Goal: Task Accomplishment & Management: Manage account settings

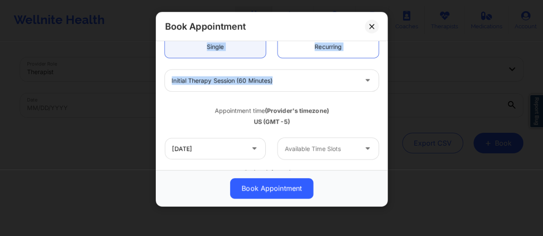
scroll to position [88, 0]
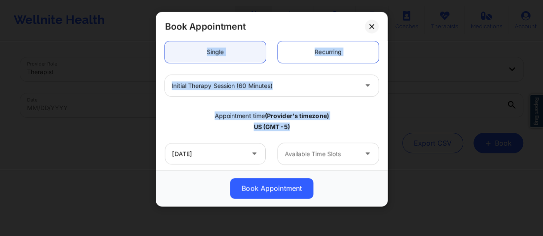
click at [343, 121] on div "Book Appointment United States Florida Cindy L Baumann Appointment information:…" at bounding box center [272, 109] width 232 height 195
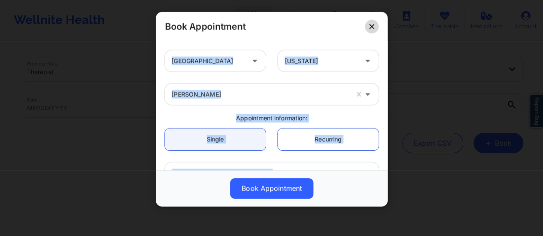
click at [378, 26] on button at bounding box center [372, 27] width 14 height 14
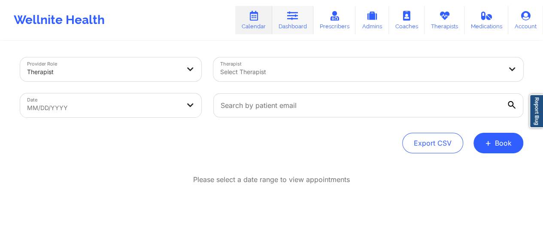
click at [309, 22] on link "Dashboard" at bounding box center [292, 20] width 41 height 28
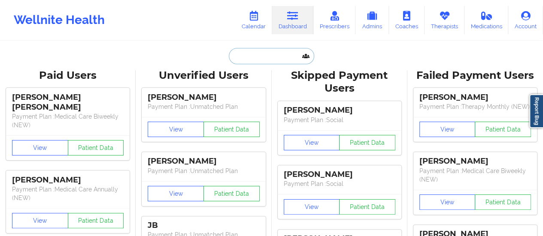
click at [291, 61] on input "text" at bounding box center [271, 56] width 85 height 16
paste input "[EMAIL_ADDRESS][DOMAIN_NAME]"
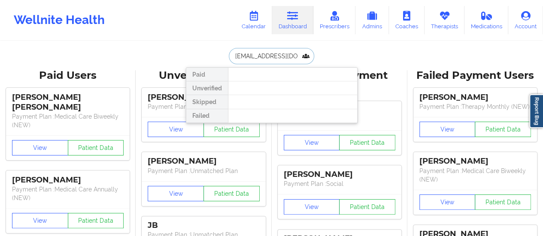
click at [249, 58] on input "[EMAIL_ADDRESS][DOMAIN_NAME]" at bounding box center [271, 56] width 85 height 16
drag, startPoint x: 269, startPoint y: 55, endPoint x: 315, endPoint y: 57, distance: 46.4
click at [314, 57] on input "kathry nottino@yahoo.com" at bounding box center [271, 56] width 85 height 16
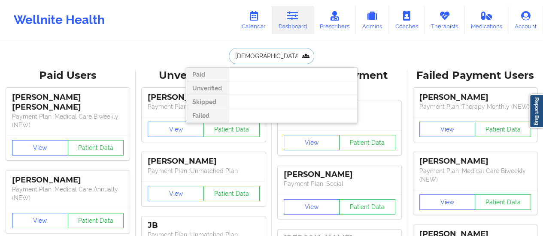
click at [254, 56] on input "kathry nottino" at bounding box center [271, 56] width 85 height 16
click at [236, 57] on input "ottino" at bounding box center [271, 56] width 85 height 16
click at [246, 55] on input "ottino" at bounding box center [271, 56] width 85 height 16
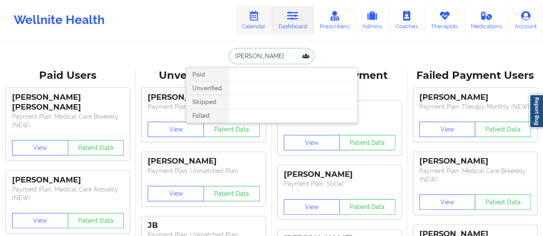
type input "Kathryn Mur"
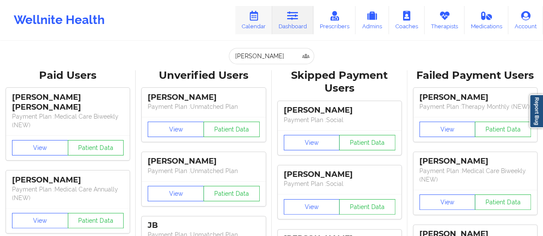
click at [265, 27] on link "Calendar" at bounding box center [253, 20] width 37 height 28
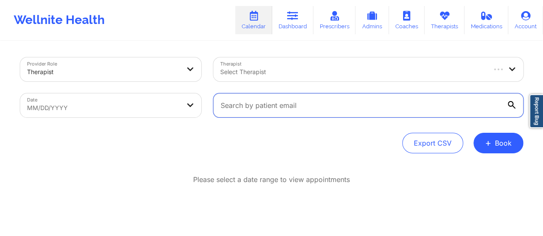
click at [282, 110] on input "text" at bounding box center [368, 106] width 310 height 24
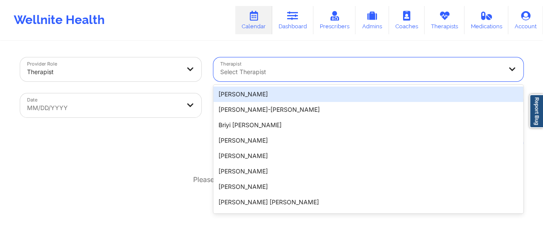
click at [303, 74] on div at bounding box center [361, 72] width 282 height 10
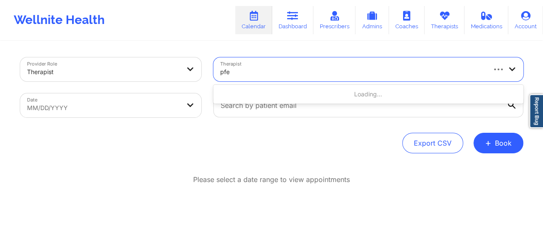
type input "pfei"
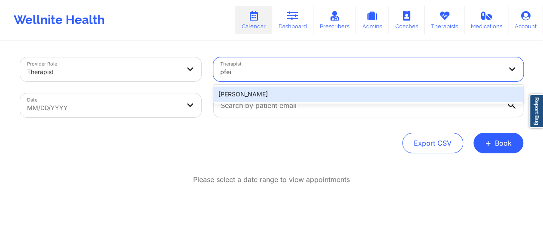
click at [273, 101] on div "[PERSON_NAME]" at bounding box center [368, 94] width 310 height 15
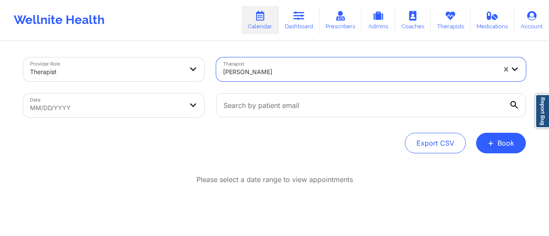
select select "2025-8"
select select "2025-9"
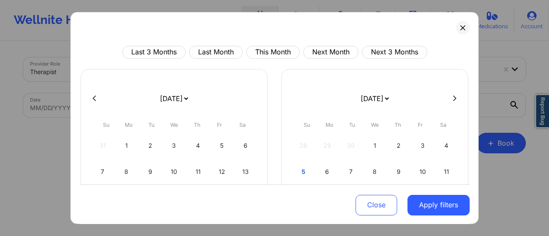
drag, startPoint x: 185, startPoint y: 102, endPoint x: 180, endPoint y: 64, distance: 38.5
click at [180, 64] on div "Last 3 Months Last Month This Month Next Month Next 3 Months January 2019 Febru…" at bounding box center [274, 188] width 391 height 285
select select "2025-9"
select select "2025-10"
click at [99, 168] on div "5" at bounding box center [103, 172] width 22 height 24
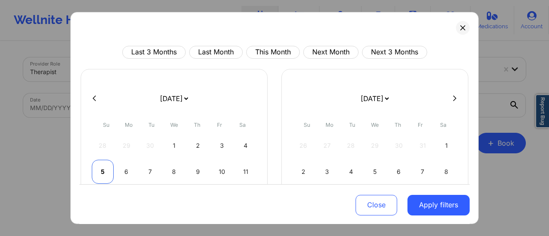
select select "2025-9"
select select "2025-10"
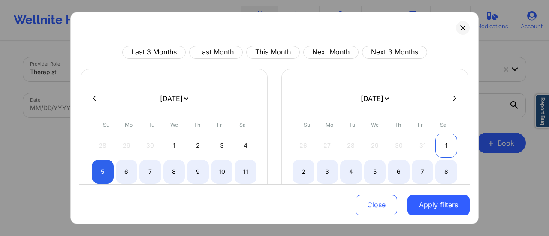
select select "2025-9"
select select "2025-10"
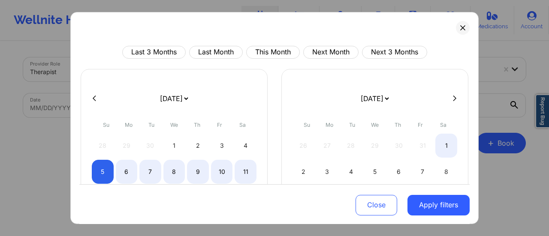
select select "2025-9"
select select "2025-10"
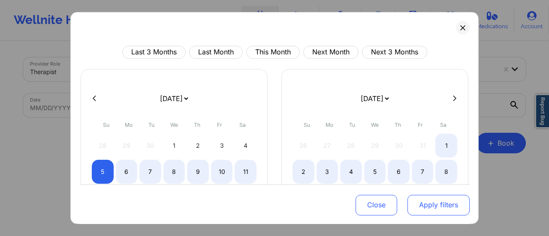
drag, startPoint x: 445, startPoint y: 139, endPoint x: 421, endPoint y: 212, distance: 76.4
click at [421, 212] on div "Last 3 Months Last Month This Month Next Month Next 3 Months January 2019 Febru…" at bounding box center [274, 201] width 391 height 311
click at [421, 212] on button "Apply filters" at bounding box center [439, 205] width 62 height 21
select select "2025-9"
select select "2025-10"
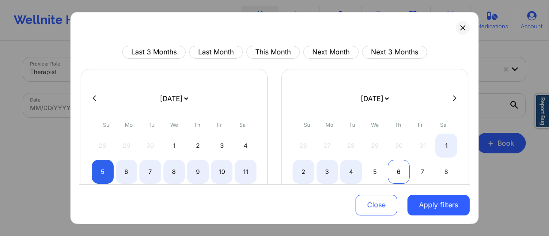
select select "2025-9"
select select "2025-10"
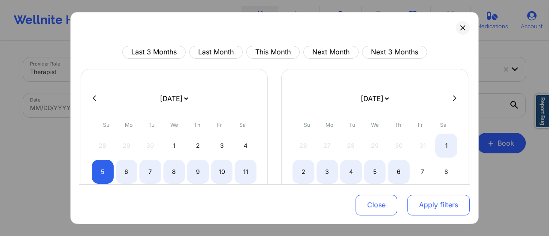
click at [413, 198] on button "Apply filters" at bounding box center [439, 205] width 62 height 21
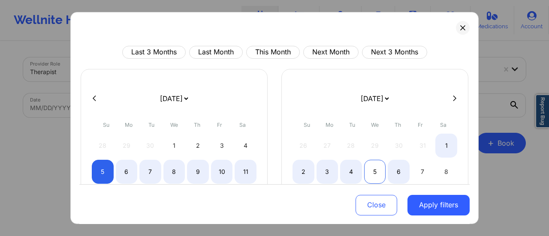
select select "2025-9"
select select "2025-10"
select select "2025-9"
select select "2025-10"
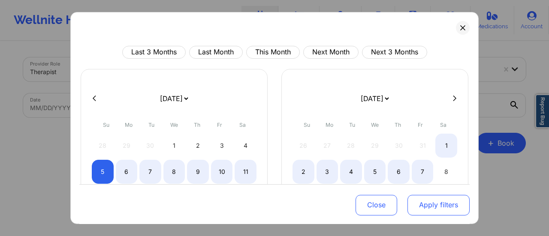
click at [412, 200] on button "Apply filters" at bounding box center [439, 205] width 62 height 21
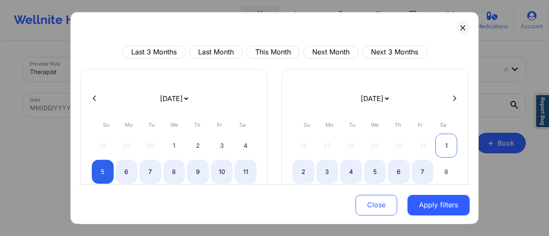
select select "2025-9"
select select "2025-10"
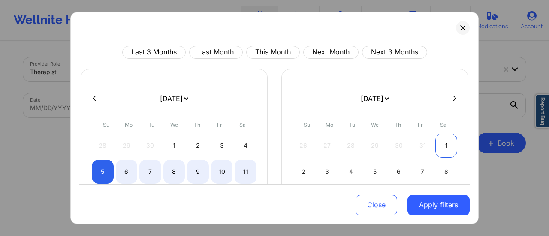
click at [436, 144] on div "1" at bounding box center [447, 146] width 22 height 24
select select "2025-9"
select select "2025-10"
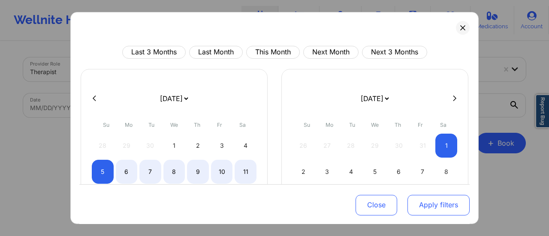
click at [436, 205] on button "Apply filters" at bounding box center [439, 205] width 62 height 21
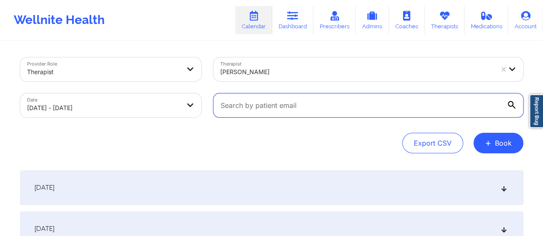
click at [343, 106] on input "text" at bounding box center [368, 106] width 310 height 24
paste input "[EMAIL_ADDRESS][DOMAIN_NAME]"
type input "[EMAIL_ADDRESS][DOMAIN_NAME]"
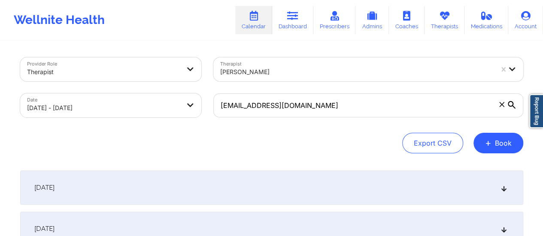
click at [290, 184] on div "[DATE]" at bounding box center [271, 188] width 503 height 34
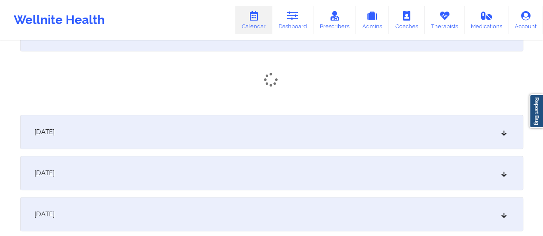
scroll to position [166, 0]
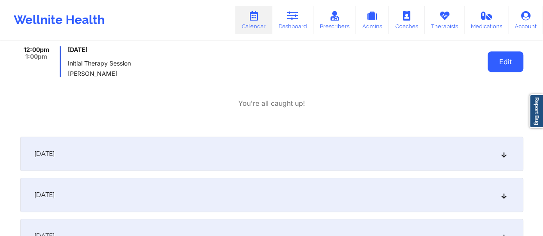
click at [512, 61] on button "Edit" at bounding box center [505, 61] width 36 height 21
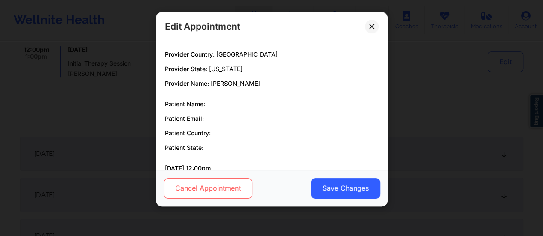
click at [215, 188] on button "Cancel Appointment" at bounding box center [207, 189] width 89 height 21
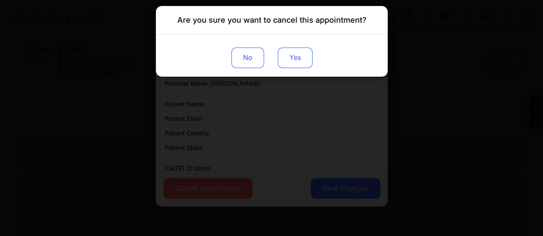
click at [289, 60] on button "Yes" at bounding box center [294, 58] width 35 height 21
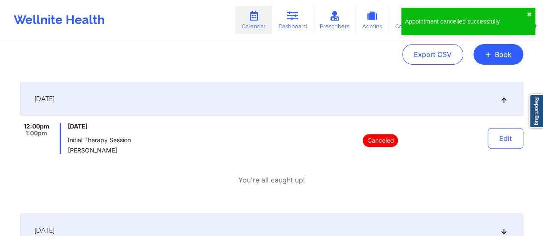
scroll to position [79, 0]
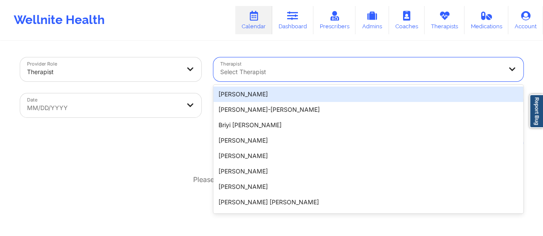
click at [289, 67] on div "Select Therapist" at bounding box center [357, 70] width 289 height 24
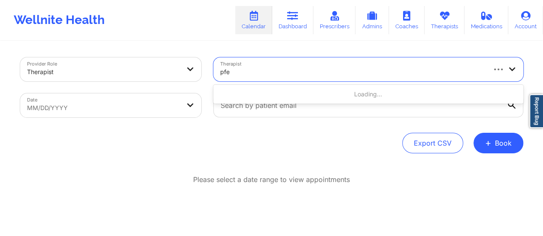
type input "pfei"
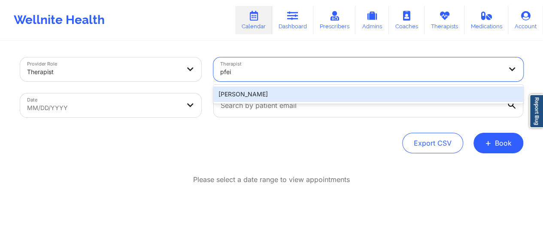
click at [307, 92] on div "[PERSON_NAME]" at bounding box center [368, 94] width 310 height 15
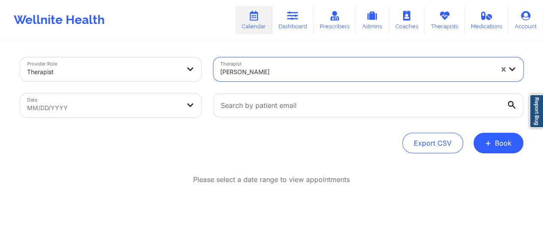
select select "2025-8"
select select "2025-9"
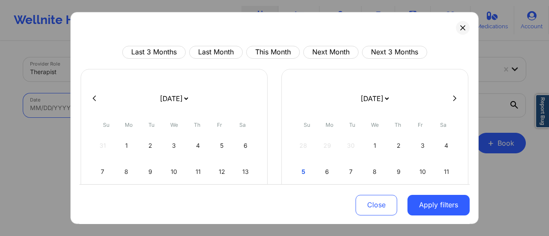
click at [174, 113] on body "Wellnite Health Calendar Dashboard Prescribers Admins Coaches Therapists Medica…" at bounding box center [274, 118] width 549 height 236
click at [173, 94] on select "[DATE] [DATE] [DATE] [DATE] [DATE] [DATE] [DATE] [DATE] [DATE] [DATE] [DATE] [D…" at bounding box center [173, 99] width 31 height 24
select select "2025-9"
select select "2025-10"
click at [100, 171] on div "5" at bounding box center [103, 172] width 22 height 24
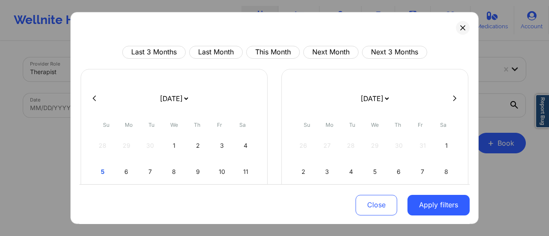
select select "2025-9"
select select "2025-10"
select select "2025-9"
select select "2025-10"
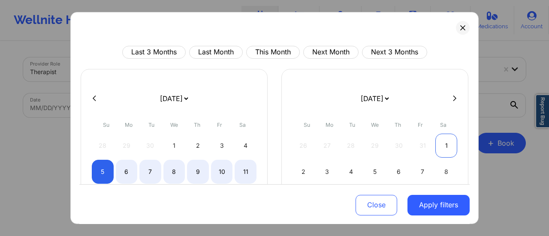
click at [445, 143] on div "1" at bounding box center [447, 146] width 22 height 24
select select "2025-9"
select select "2025-10"
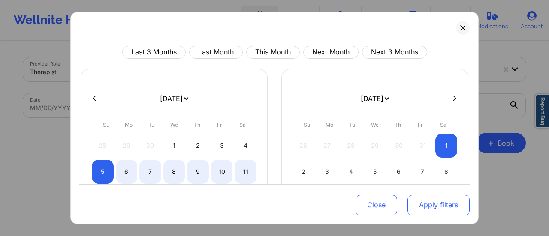
click at [452, 202] on button "Apply filters" at bounding box center [439, 205] width 62 height 21
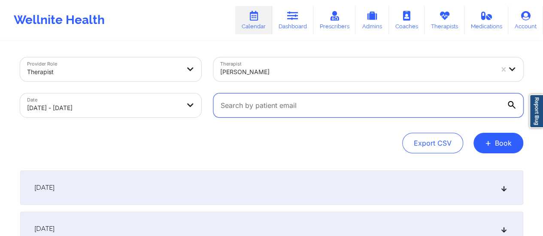
click at [342, 112] on input "text" at bounding box center [368, 106] width 310 height 24
paste input "[PERSON_NAME]"
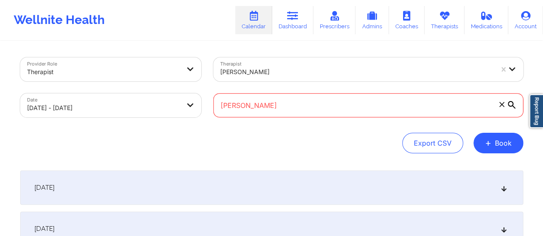
click at [342, 112] on input "[PERSON_NAME]" at bounding box center [368, 106] width 310 height 24
paste input "[EMAIL_ADDRESS][DOMAIN_NAME]"
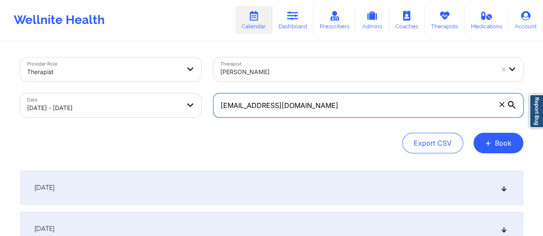
type input "[EMAIL_ADDRESS][DOMAIN_NAME]"
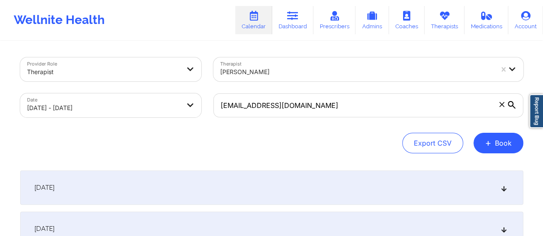
click at [294, 183] on div "[DATE]" at bounding box center [271, 188] width 503 height 34
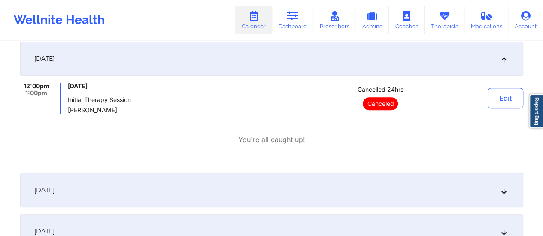
scroll to position [129, 0]
drag, startPoint x: 355, startPoint y: 87, endPoint x: 433, endPoint y: 92, distance: 78.2
click at [433, 92] on div "Cancelled 24hrs Canceled" at bounding box center [380, 98] width 119 height 31
copy span "Cancelled 24hrs"
click at [290, 20] on icon at bounding box center [292, 15] width 11 height 9
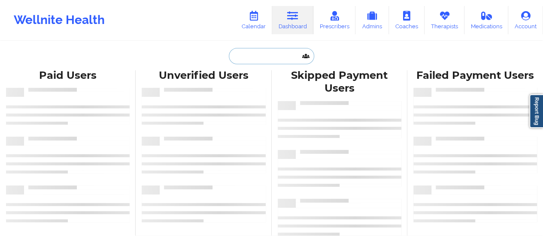
click at [251, 50] on input "text" at bounding box center [271, 56] width 85 height 16
paste input "[EMAIL_ADDRESS][DOMAIN_NAME]"
type input "[EMAIL_ADDRESS][DOMAIN_NAME]"
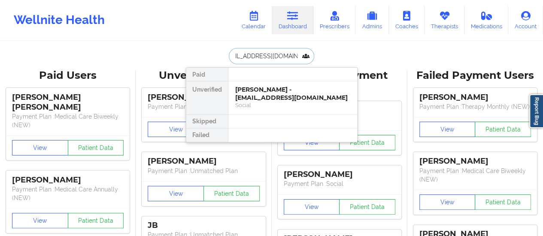
click at [266, 101] on div "[PERSON_NAME] - [EMAIL_ADDRESS][DOMAIN_NAME]" at bounding box center [292, 94] width 115 height 16
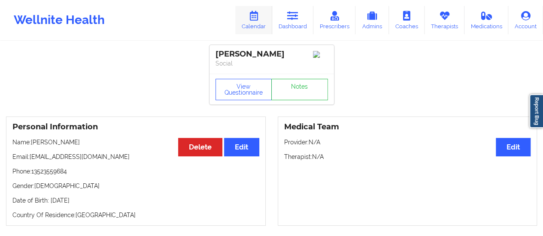
click at [258, 15] on icon at bounding box center [253, 15] width 11 height 9
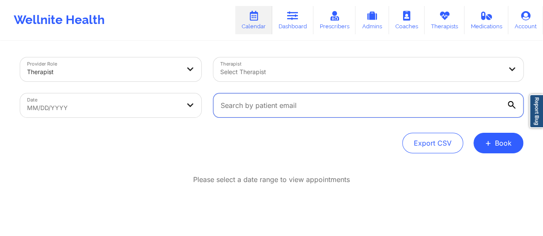
click at [263, 96] on input "text" at bounding box center [368, 106] width 310 height 24
paste input "[EMAIL_ADDRESS][DOMAIN_NAME]"
type input "[EMAIL_ADDRESS][DOMAIN_NAME]"
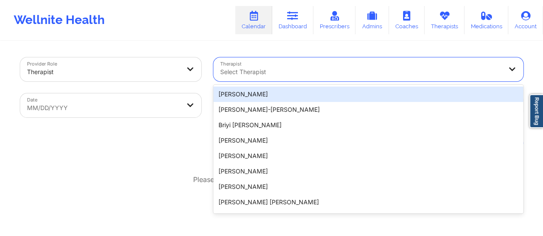
click at [263, 62] on div "Select Therapist" at bounding box center [357, 70] width 289 height 24
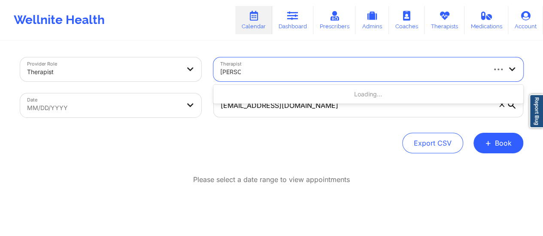
type input "[PERSON_NAME]"
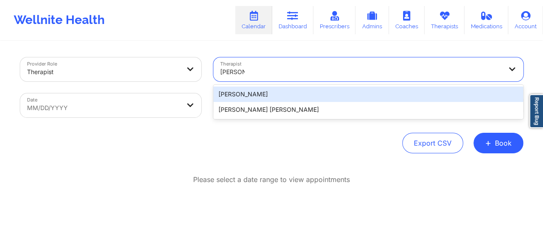
click at [269, 93] on div "[PERSON_NAME]" at bounding box center [368, 94] width 310 height 15
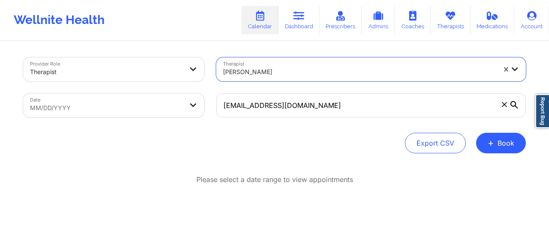
select select "2025-8"
select select "2025-9"
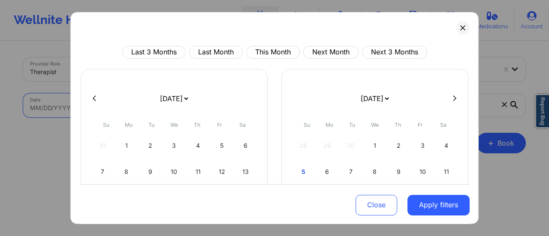
click at [185, 102] on body "Wellnite Health Calendar Dashboard Prescribers Admins Coaches Therapists Medica…" at bounding box center [274, 118] width 549 height 236
click at [185, 102] on select "[DATE] [DATE] [DATE] [DATE] [DATE] [DATE] [DATE] [DATE] [DATE] [DATE] [DATE] [D…" at bounding box center [173, 99] width 31 height 24
select select "2025-9"
select select "2025-10"
click at [128, 170] on div "6" at bounding box center [127, 172] width 22 height 24
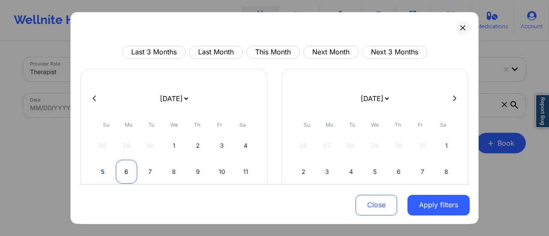
select select "2025-9"
select select "2025-10"
select select "2025-9"
select select "2025-10"
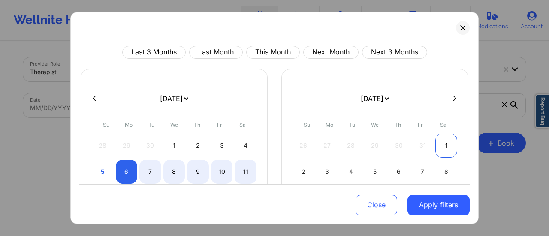
click at [445, 142] on div "1" at bounding box center [447, 146] width 22 height 24
select select "2025-9"
select select "2025-10"
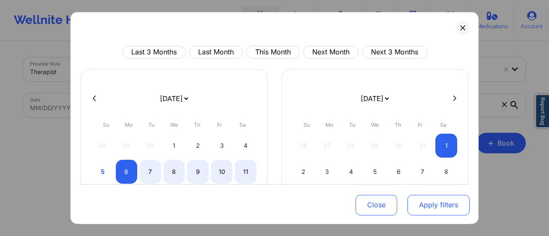
click at [442, 200] on button "Apply filters" at bounding box center [439, 205] width 62 height 21
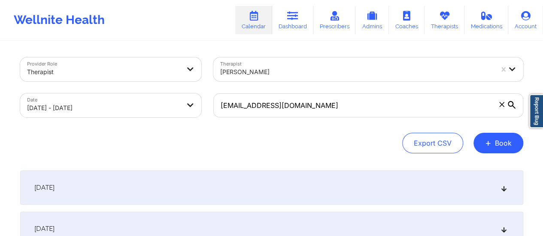
click at [154, 201] on div "[DATE]" at bounding box center [271, 188] width 503 height 34
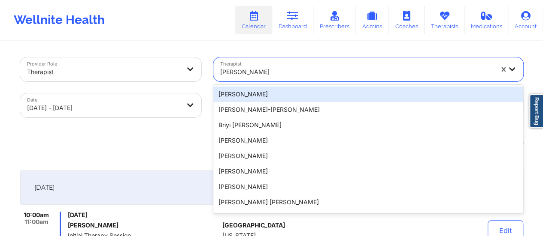
click at [290, 68] on div at bounding box center [356, 72] width 273 height 10
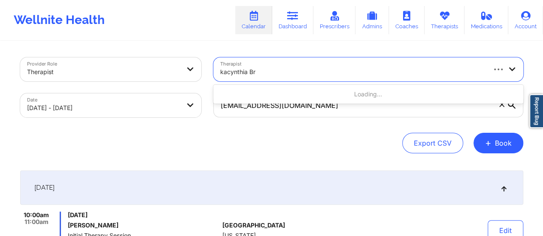
type input "kacynthia Bra"
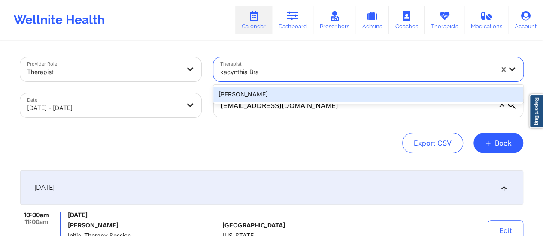
click at [288, 93] on div "[PERSON_NAME]" at bounding box center [368, 94] width 310 height 15
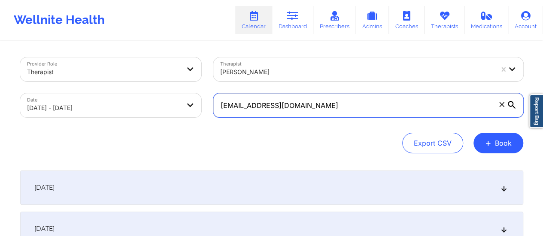
click at [245, 112] on input "[EMAIL_ADDRESS][DOMAIN_NAME]" at bounding box center [368, 106] width 310 height 24
paste input "shaureen.[PERSON_NAME]"
type input "[EMAIL_ADDRESS][PERSON_NAME][DOMAIN_NAME]"
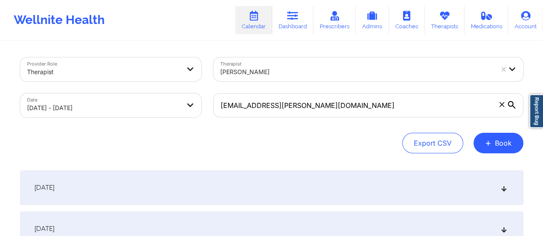
click at [256, 182] on div "[DATE]" at bounding box center [271, 188] width 503 height 34
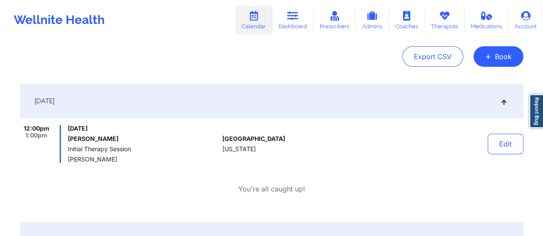
scroll to position [87, 0]
click at [310, 26] on link "Dashboard" at bounding box center [292, 20] width 41 height 28
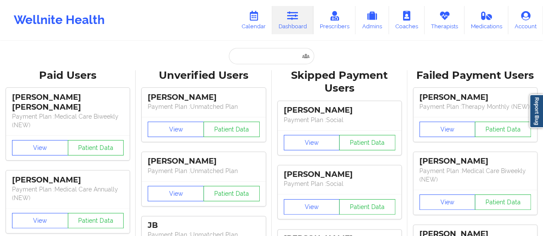
click at [257, 52] on input "text" at bounding box center [271, 56] width 85 height 16
paste input "[EMAIL_ADDRESS][PERSON_NAME][DOMAIN_NAME]"
type input "[EMAIL_ADDRESS][PERSON_NAME][DOMAIN_NAME]"
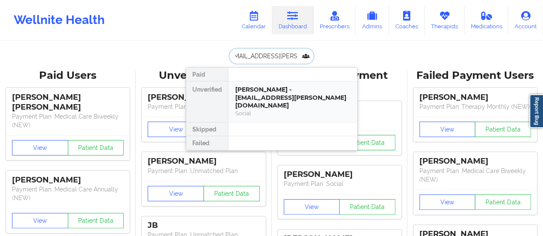
click at [251, 85] on div "[PERSON_NAME] - [EMAIL_ADDRESS][PERSON_NAME][DOMAIN_NAME] Social" at bounding box center [292, 102] width 129 height 41
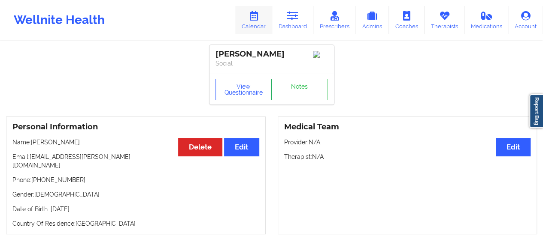
click at [254, 9] on link "Calendar" at bounding box center [253, 20] width 37 height 28
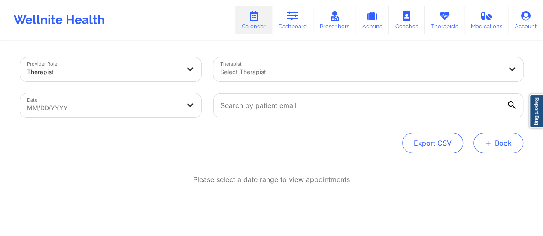
click at [494, 141] on button "+ Book" at bounding box center [498, 143] width 50 height 21
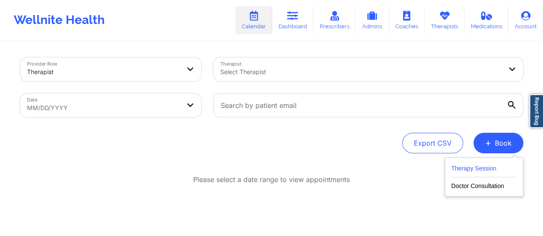
click at [469, 169] on button "Therapy Session" at bounding box center [484, 170] width 66 height 14
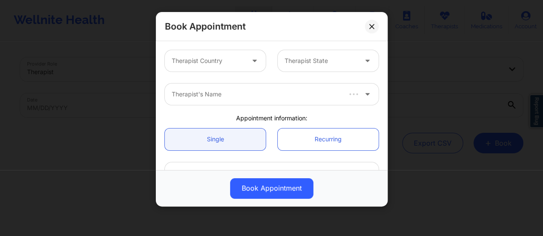
click at [241, 63] on div at bounding box center [208, 61] width 73 height 10
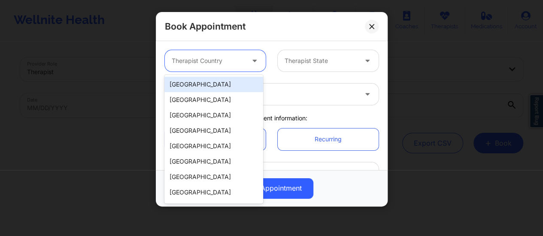
click at [209, 82] on div "[GEOGRAPHIC_DATA]" at bounding box center [213, 84] width 99 height 15
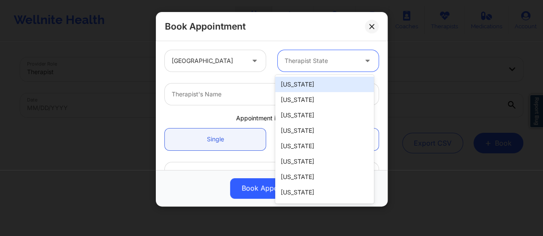
click at [312, 60] on div at bounding box center [321, 61] width 73 height 10
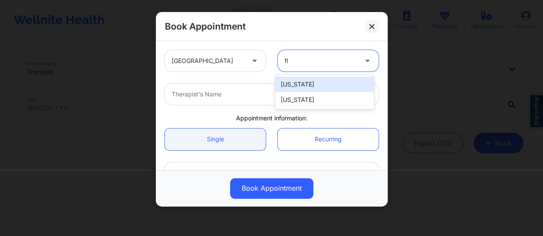
type input "flo"
click at [315, 82] on div "[US_STATE]" at bounding box center [324, 84] width 99 height 15
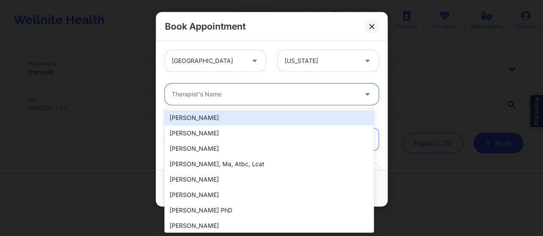
click at [221, 86] on div "Therapist's Name" at bounding box center [261, 94] width 193 height 21
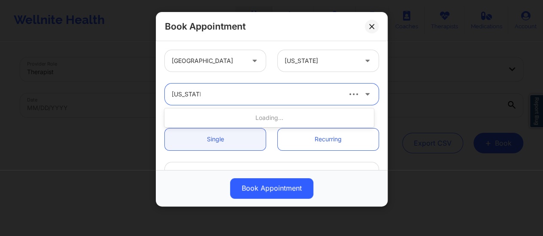
type input "[US_STATE] gib"
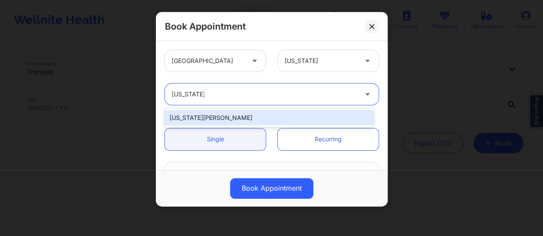
click at [261, 121] on div "[US_STATE][PERSON_NAME]" at bounding box center [268, 117] width 209 height 15
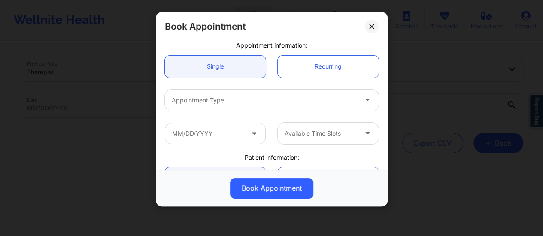
scroll to position [78, 0]
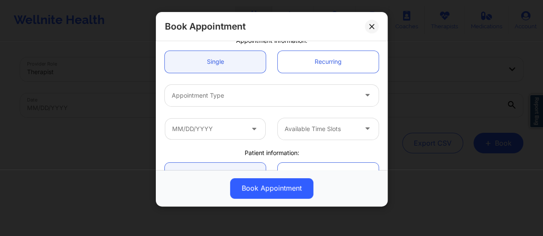
click at [233, 91] on div at bounding box center [264, 96] width 185 height 10
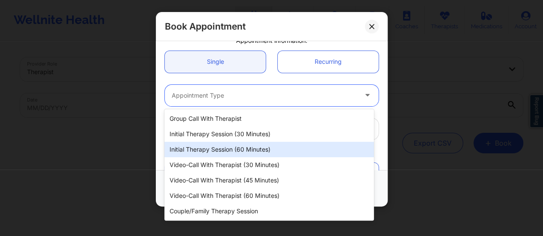
click at [239, 149] on div "Initial Therapy Session (60 minutes)" at bounding box center [268, 149] width 209 height 15
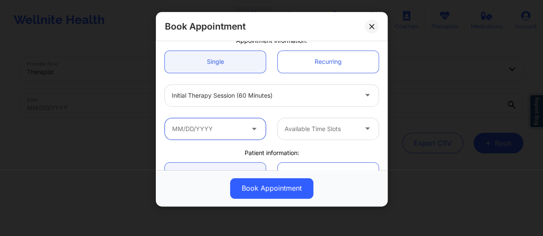
click at [233, 130] on input "text" at bounding box center [215, 128] width 101 height 21
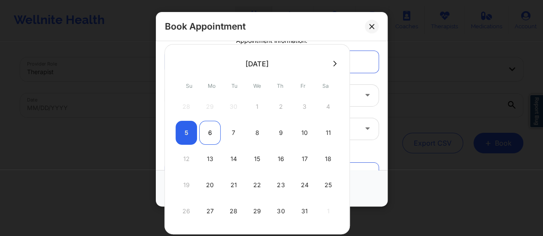
click at [208, 133] on div "6" at bounding box center [209, 133] width 21 height 24
type input "[DATE]"
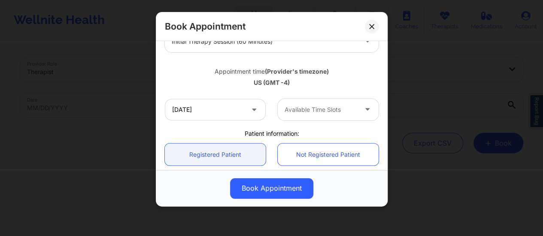
scroll to position [134, 0]
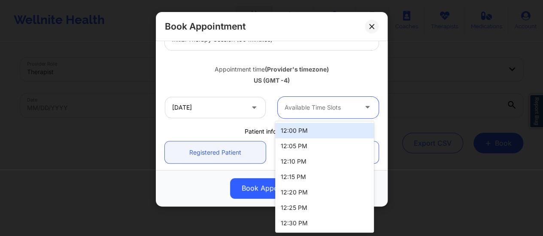
click at [333, 113] on div "Available Time Slots" at bounding box center [318, 107] width 80 height 21
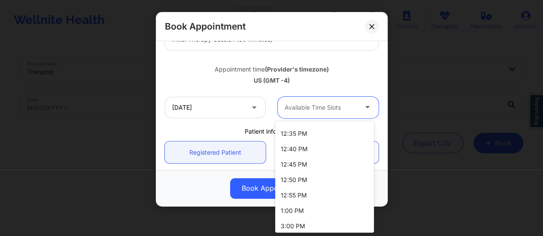
scroll to position [106, 0]
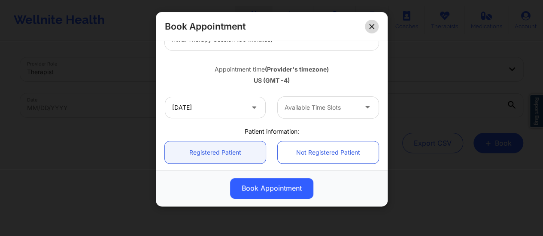
click at [373, 29] on button at bounding box center [372, 27] width 14 height 14
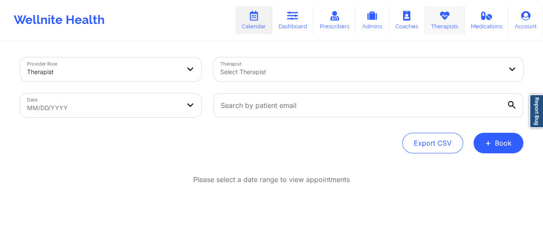
click at [445, 22] on link "Therapists" at bounding box center [444, 20] width 40 height 28
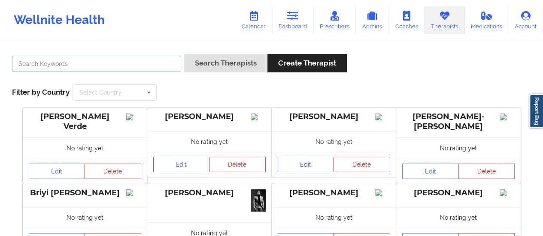
click at [112, 67] on input "text" at bounding box center [96, 64] width 169 height 16
type input "[US_STATE][PERSON_NAME]"
click at [184, 54] on button "Search Therapists" at bounding box center [225, 63] width 83 height 18
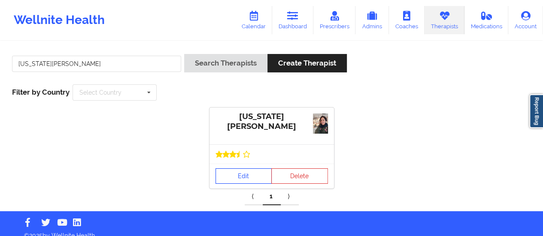
click at [236, 173] on link "Edit" at bounding box center [243, 176] width 57 height 15
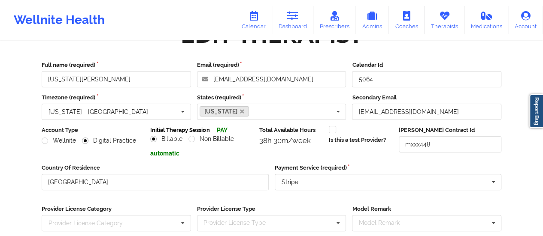
scroll to position [120, 0]
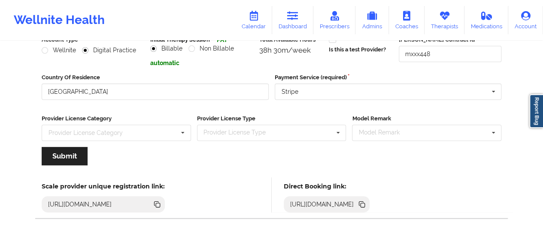
click at [366, 207] on icon at bounding box center [361, 204] width 9 height 9
click at [289, 23] on link "Dashboard" at bounding box center [292, 20] width 41 height 28
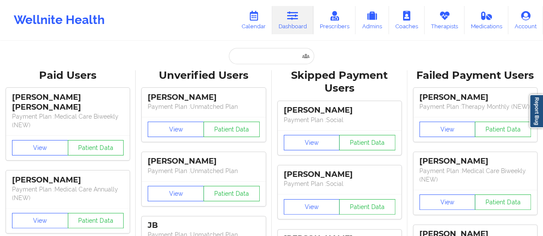
click at [259, 55] on input "text" at bounding box center [271, 56] width 85 height 16
paste input "[EMAIL_ADDRESS][DOMAIN_NAME]"
type input "[EMAIL_ADDRESS][DOMAIN_NAME]"
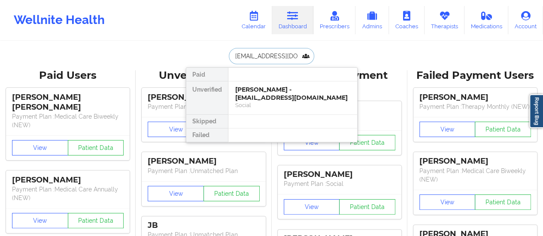
click at [260, 102] on div "Social" at bounding box center [292, 105] width 115 height 7
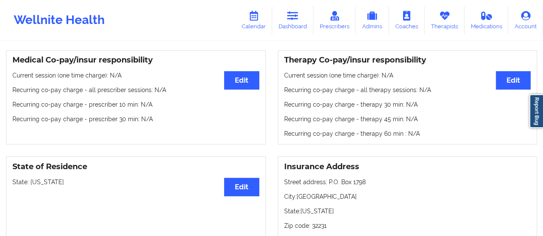
scroll to position [252, 0]
click at [267, 21] on link "Calendar" at bounding box center [253, 20] width 37 height 28
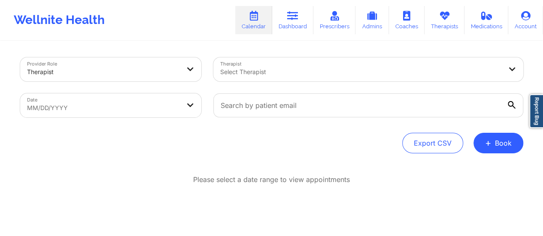
click at [314, 63] on div "Select Therapist" at bounding box center [357, 70] width 289 height 24
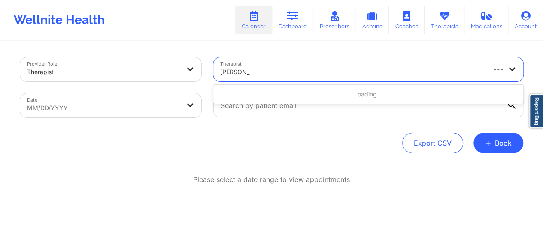
type input "[PERSON_NAME]"
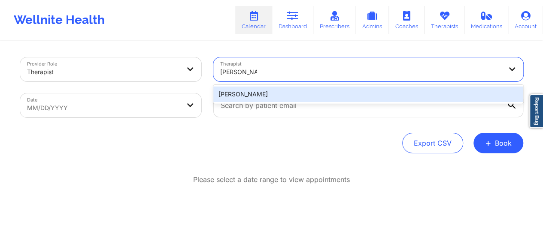
click at [292, 96] on div "[PERSON_NAME]" at bounding box center [368, 94] width 310 height 15
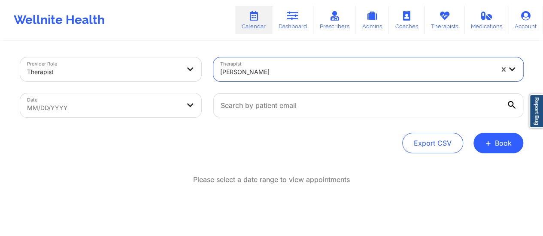
select select "2025-8"
select select "2025-9"
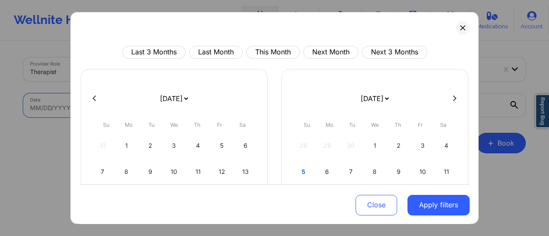
click at [156, 104] on body "Wellnite Health Calendar Dashboard Prescribers Admins Coaches Therapists Medica…" at bounding box center [274, 118] width 549 height 236
click at [158, 99] on select "[DATE] [DATE] [DATE] [DATE] [DATE] [DATE] [DATE] [DATE] [DATE] [DATE] [DATE] [D…" at bounding box center [173, 99] width 31 height 24
select select "2025-9"
select select "2025-10"
click at [131, 175] on div "6" at bounding box center [127, 172] width 22 height 24
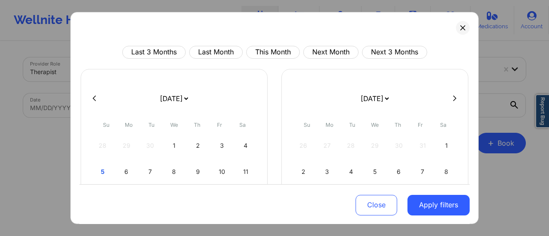
select select "2025-9"
select select "2025-10"
select select "2025-9"
select select "2025-10"
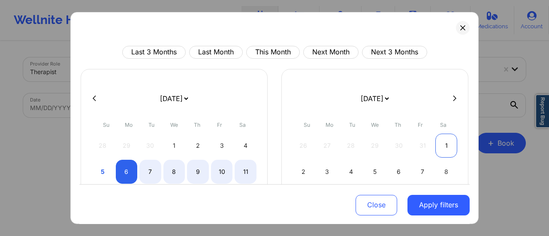
click at [452, 143] on div "1" at bounding box center [447, 146] width 22 height 24
select select "2025-9"
select select "2025-10"
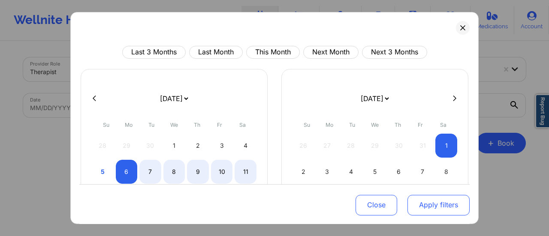
click at [433, 197] on button "Apply filters" at bounding box center [439, 205] width 62 height 21
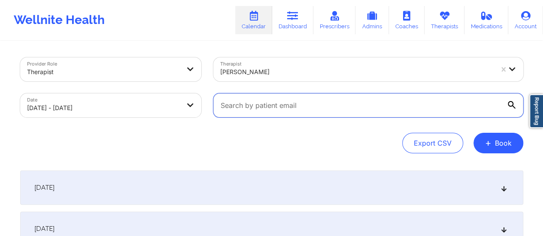
click at [366, 109] on input "text" at bounding box center [368, 106] width 310 height 24
paste input "[EMAIL_ADDRESS][DOMAIN_NAME]"
type input "[EMAIL_ADDRESS][DOMAIN_NAME]"
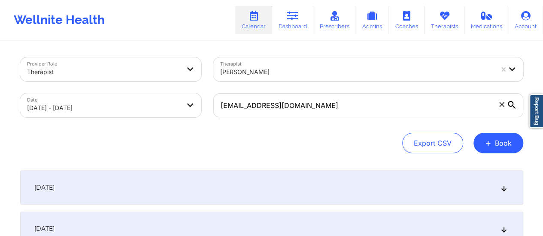
click at [235, 189] on div "[DATE]" at bounding box center [271, 188] width 503 height 34
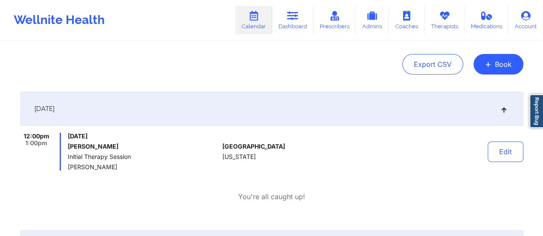
scroll to position [68, 0]
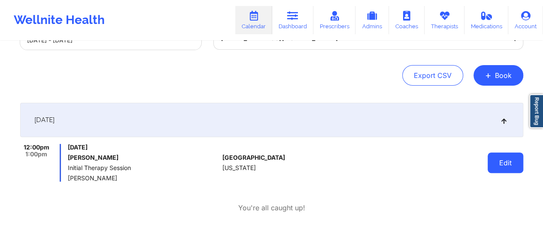
click at [509, 161] on button "Edit" at bounding box center [505, 163] width 36 height 21
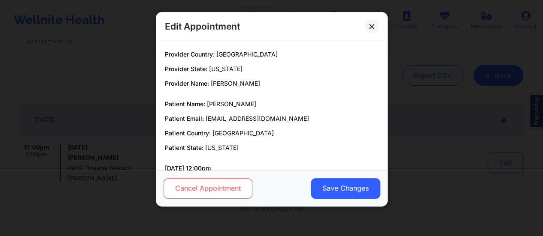
click at [233, 191] on button "Cancel Appointment" at bounding box center [207, 189] width 89 height 21
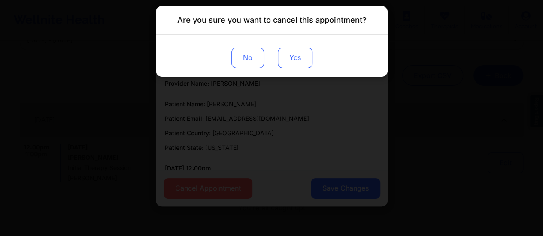
click at [288, 58] on button "Yes" at bounding box center [294, 58] width 35 height 21
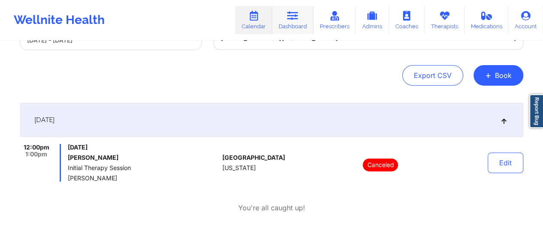
click at [283, 7] on link "Dashboard" at bounding box center [292, 20] width 41 height 28
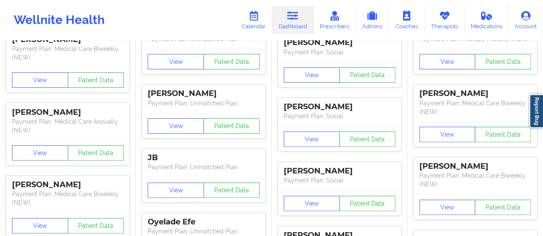
click at [288, 11] on link "Dashboard" at bounding box center [292, 20] width 41 height 28
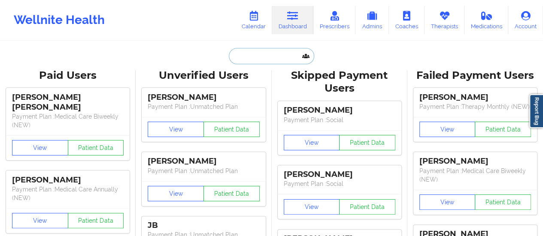
click at [264, 50] on input "text" at bounding box center [271, 56] width 85 height 16
paste input "[EMAIL_ADDRESS][DOMAIN_NAME]"
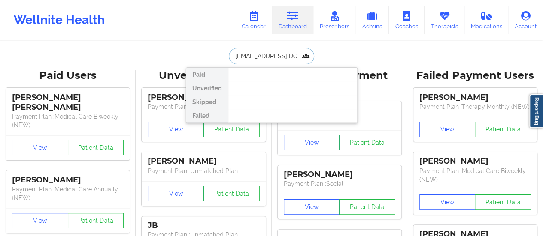
click at [233, 57] on input "[EMAIL_ADDRESS][DOMAIN_NAME]" at bounding box center [271, 56] width 85 height 16
click at [232, 56] on input "[EMAIL_ADDRESS][DOMAIN_NAME]" at bounding box center [271, 56] width 85 height 16
click at [292, 52] on input "[EMAIL_ADDRESS][DOMAIN_NAME]" at bounding box center [271, 56] width 85 height 16
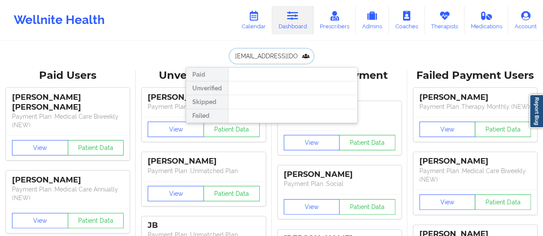
paste input "[PERSON_NAME]"
drag, startPoint x: 271, startPoint y: 52, endPoint x: 300, endPoint y: 49, distance: 29.3
click at [300, 49] on input "[PERSON_NAME]" at bounding box center [271, 56] width 85 height 16
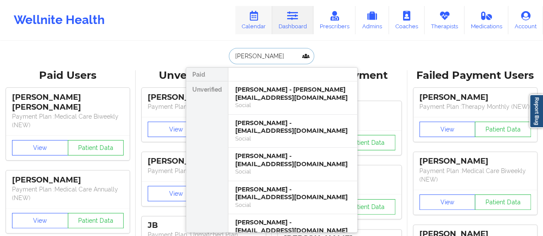
type input "[PERSON_NAME]"
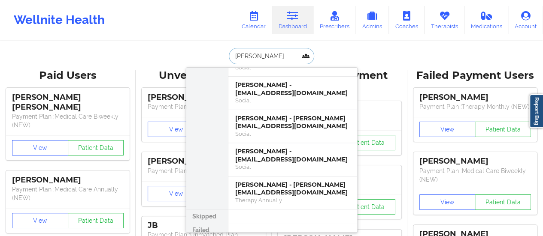
scroll to position [141, 0]
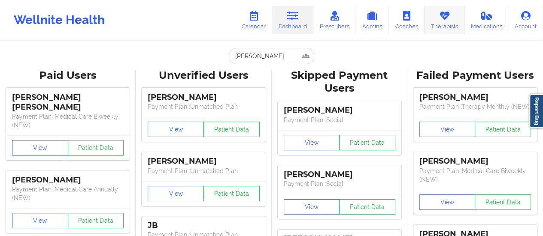
click at [460, 26] on link "Therapists" at bounding box center [444, 20] width 40 height 28
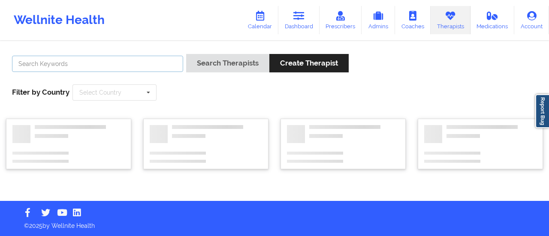
click at [152, 69] on input "text" at bounding box center [97, 64] width 171 height 16
paste input "[PERSON_NAME]"
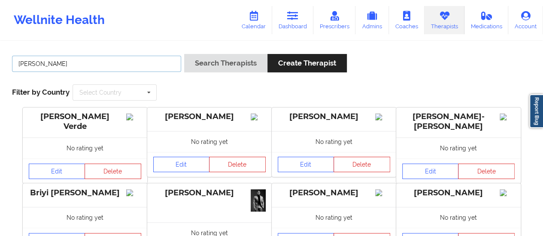
type input "[PERSON_NAME]"
click at [184, 54] on button "Search Therapists" at bounding box center [225, 63] width 83 height 18
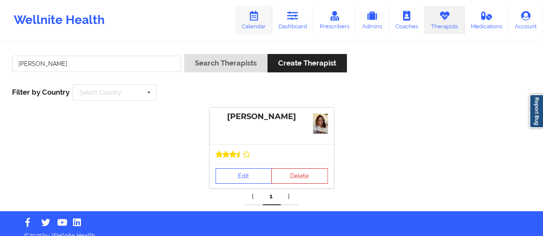
click at [252, 25] on link "Calendar" at bounding box center [253, 20] width 37 height 28
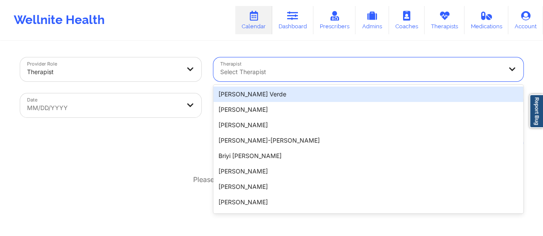
click at [266, 74] on div at bounding box center [361, 72] width 282 height 10
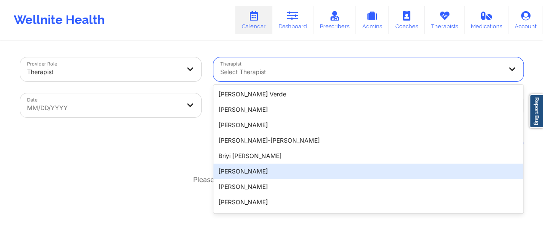
click at [138, 177] on div "Please select a date range to view appointments" at bounding box center [271, 180] width 503 height 10
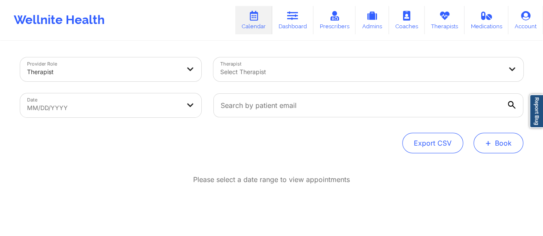
click at [506, 137] on button "+ Book" at bounding box center [498, 143] width 50 height 21
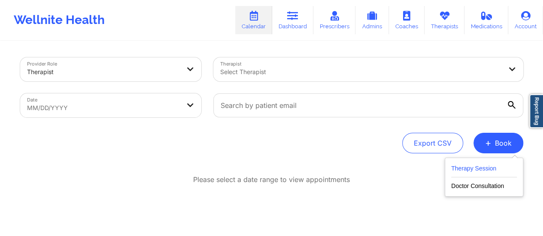
click at [479, 168] on button "Therapy Session" at bounding box center [484, 170] width 66 height 14
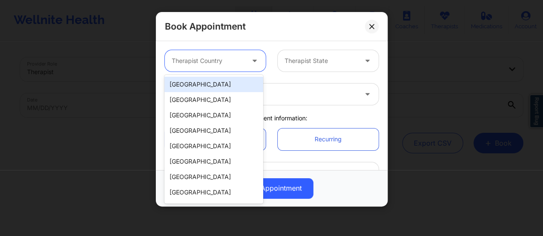
click at [254, 66] on div at bounding box center [255, 61] width 10 height 11
click at [207, 76] on div "[GEOGRAPHIC_DATA] [GEOGRAPHIC_DATA] [GEOGRAPHIC_DATA] [GEOGRAPHIC_DATA] [GEOGRA…" at bounding box center [213, 139] width 99 height 129
click at [244, 79] on div "[GEOGRAPHIC_DATA]" at bounding box center [213, 84] width 99 height 15
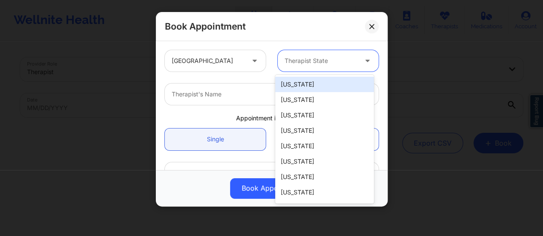
click at [316, 51] on div "Therapist State" at bounding box center [318, 60] width 80 height 21
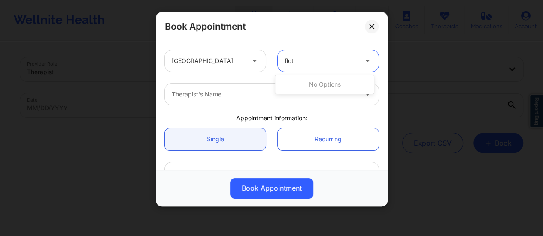
type input "flo"
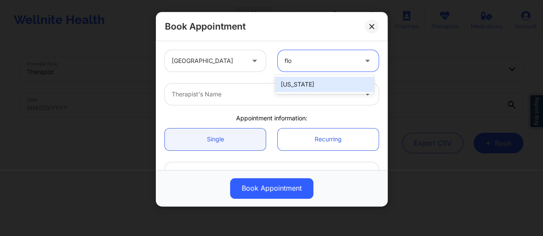
click at [312, 88] on div "[US_STATE]" at bounding box center [324, 84] width 99 height 15
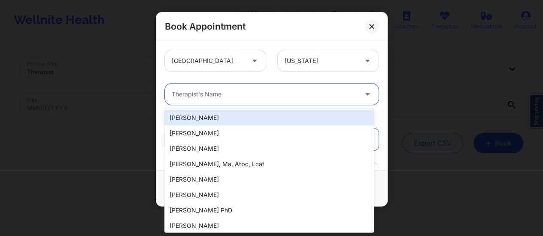
click at [278, 91] on div at bounding box center [264, 94] width 185 height 10
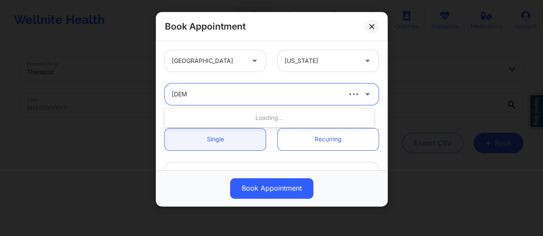
type input "sharic"
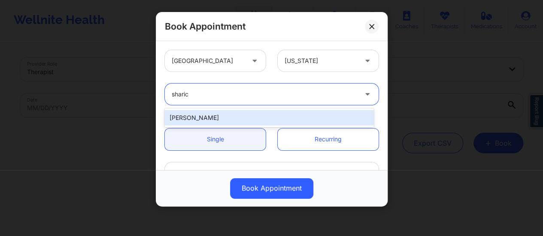
click at [233, 119] on div "[PERSON_NAME]" at bounding box center [268, 117] width 209 height 15
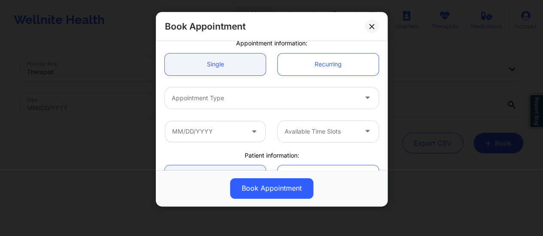
scroll to position [76, 0]
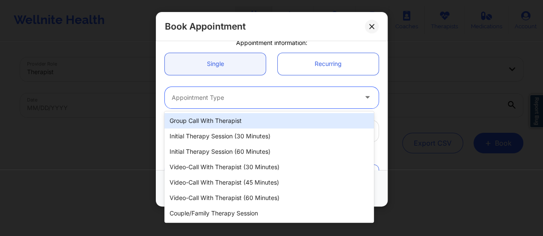
click at [217, 99] on div at bounding box center [264, 98] width 185 height 10
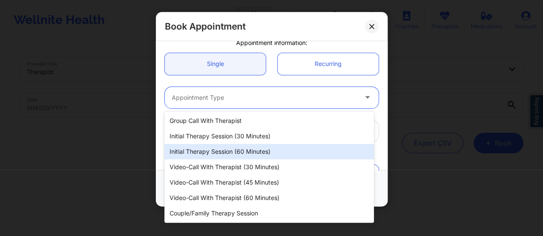
click at [243, 155] on div "Initial Therapy Session (60 minutes)" at bounding box center [268, 151] width 209 height 15
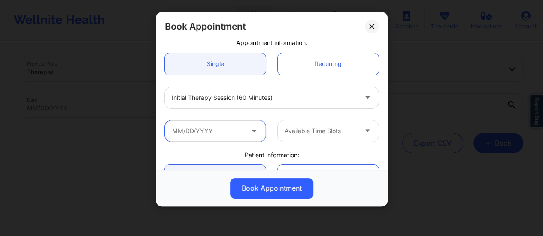
click at [243, 135] on input "text" at bounding box center [215, 131] width 101 height 21
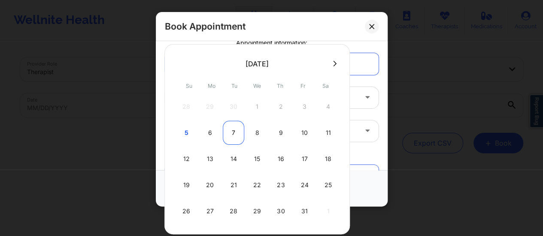
click at [228, 126] on div "7" at bounding box center [233, 133] width 21 height 24
type input "[DATE]"
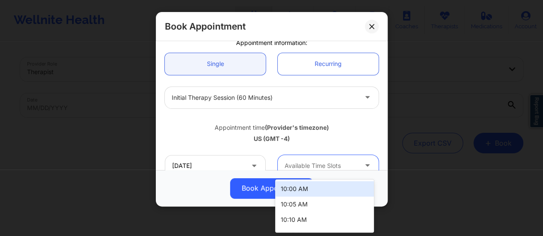
click at [342, 160] on div "Available Time Slots" at bounding box center [318, 165] width 80 height 21
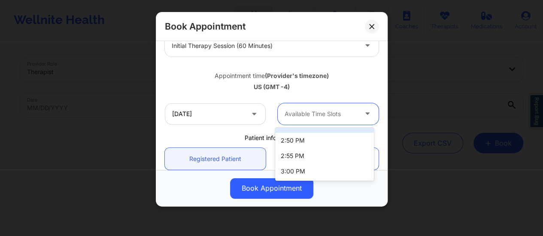
scroll to position [151, 0]
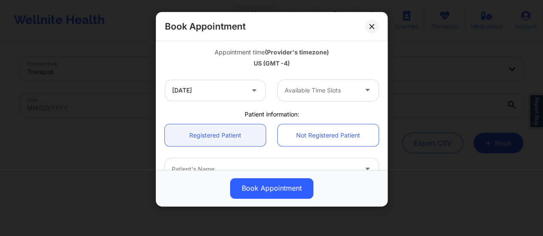
click at [260, 105] on div "[DATE] Available Time Slots" at bounding box center [272, 90] width 226 height 33
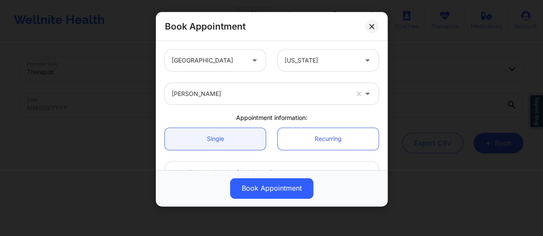
scroll to position [0, 0]
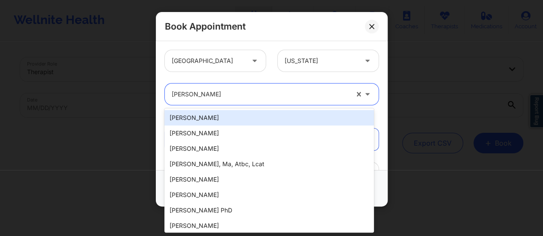
click at [251, 97] on div at bounding box center [260, 94] width 177 height 10
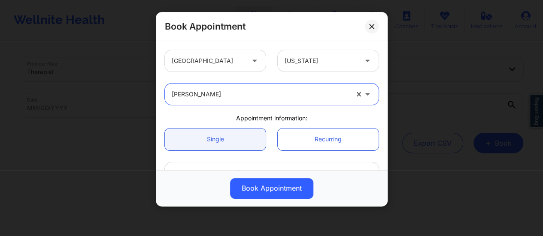
click at [251, 97] on div at bounding box center [260, 94] width 177 height 10
type input "[PERSON_NAME]"
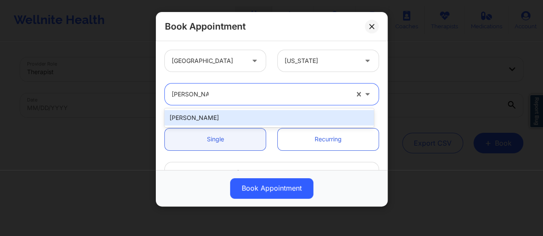
click at [232, 113] on div "[PERSON_NAME]" at bounding box center [268, 117] width 209 height 15
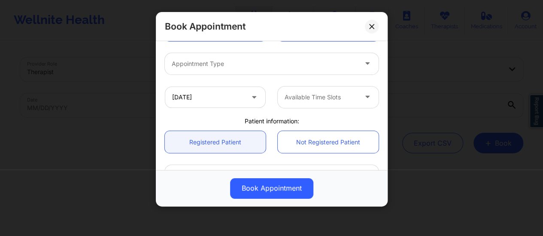
scroll to position [110, 0]
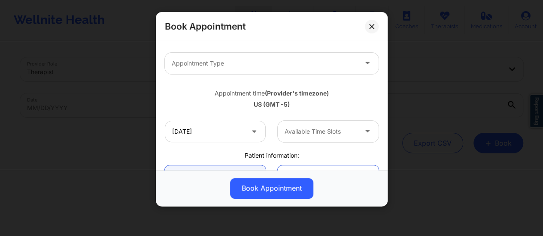
click at [227, 63] on div at bounding box center [264, 63] width 185 height 10
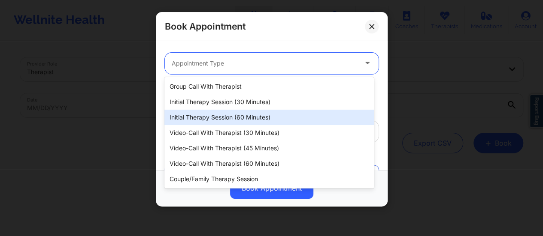
click at [245, 117] on div "Initial Therapy Session (60 minutes)" at bounding box center [268, 117] width 209 height 15
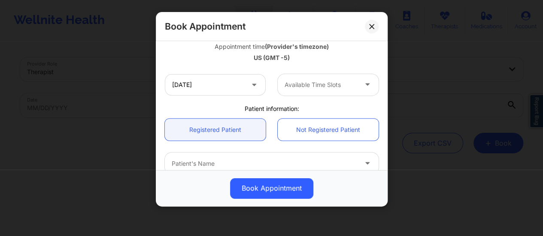
scroll to position [157, 0]
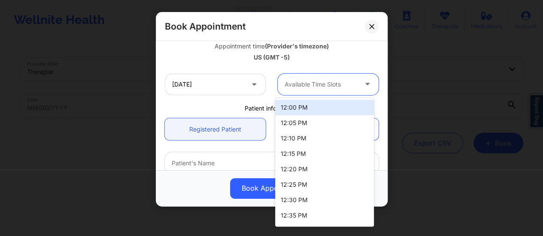
click at [303, 91] on div "Available Time Slots" at bounding box center [318, 84] width 80 height 21
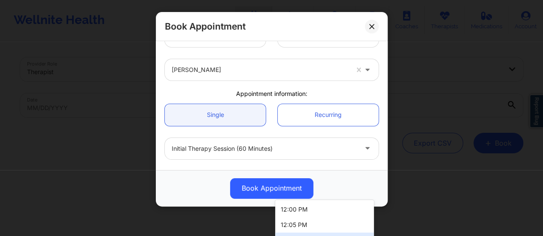
scroll to position [21, 0]
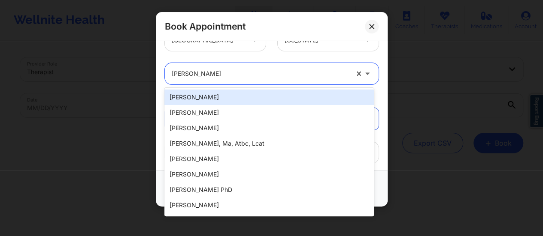
click at [201, 67] on div "[PERSON_NAME]" at bounding box center [260, 73] width 177 height 21
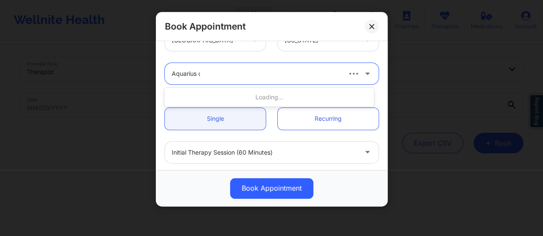
type input "Aquarius co"
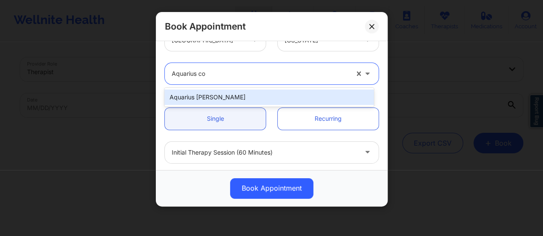
click at [272, 93] on div "Aquarius [PERSON_NAME]" at bounding box center [268, 97] width 209 height 15
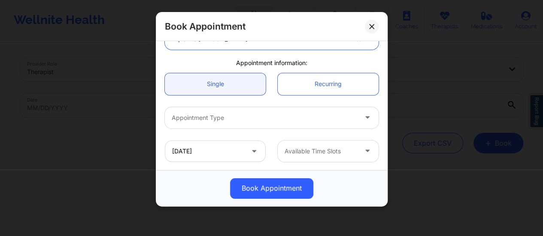
scroll to position [66, 0]
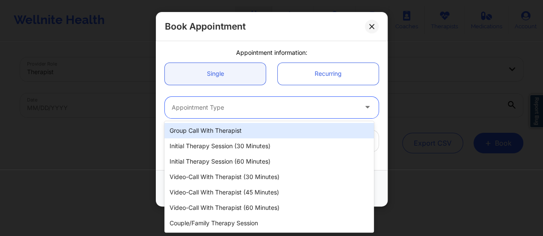
click at [243, 108] on div at bounding box center [264, 108] width 185 height 10
click at [268, 165] on div "Initial Therapy Session (60 minutes)" at bounding box center [268, 161] width 209 height 15
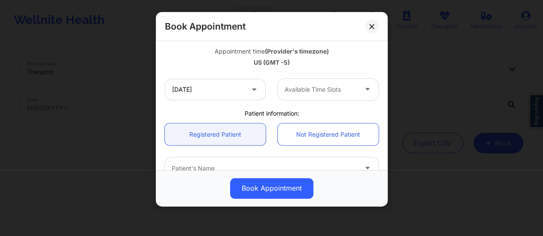
scroll to position [152, 0]
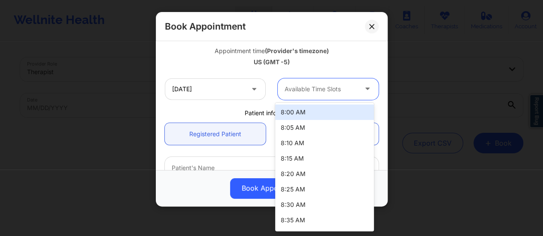
click at [302, 86] on div at bounding box center [321, 89] width 73 height 10
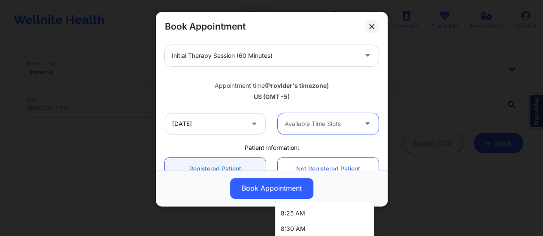
scroll to position [0, 0]
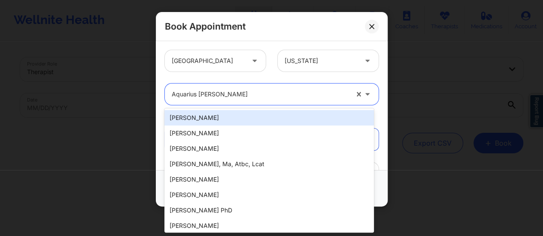
click at [211, 97] on div at bounding box center [260, 94] width 177 height 10
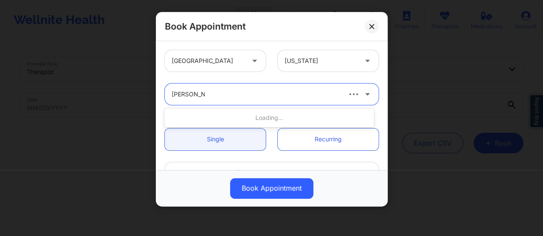
type input "[PERSON_NAME]"
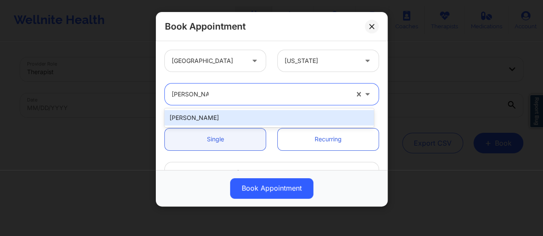
click at [221, 118] on div "[PERSON_NAME]" at bounding box center [268, 117] width 209 height 15
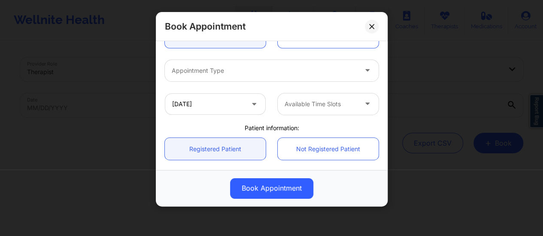
scroll to position [108, 0]
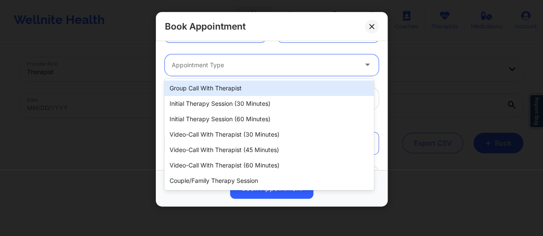
click at [238, 69] on div at bounding box center [264, 65] width 185 height 10
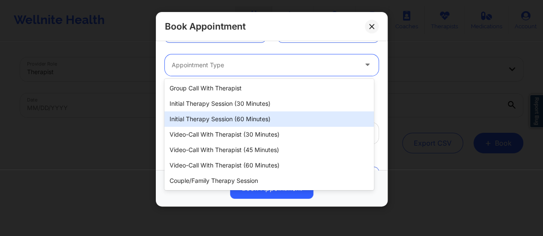
click at [245, 119] on div "Initial Therapy Session (60 minutes)" at bounding box center [268, 119] width 209 height 15
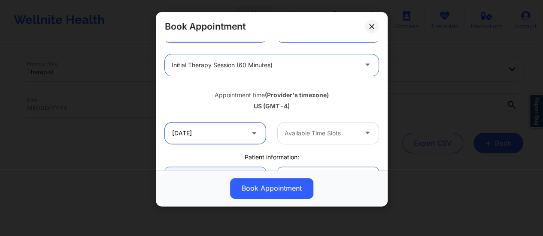
click at [210, 136] on input "[DATE]" at bounding box center [215, 133] width 101 height 21
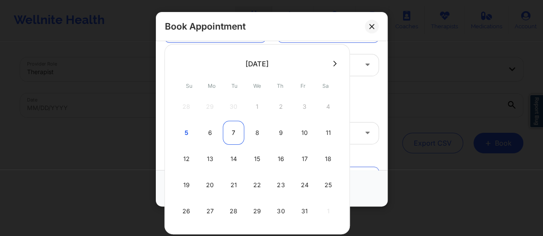
click at [231, 127] on div "7" at bounding box center [233, 133] width 21 height 24
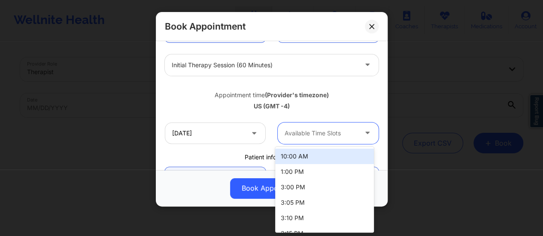
click at [317, 139] on div "Available Time Slots" at bounding box center [318, 133] width 80 height 21
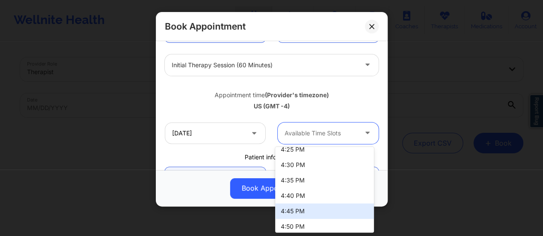
scroll to position [335, 0]
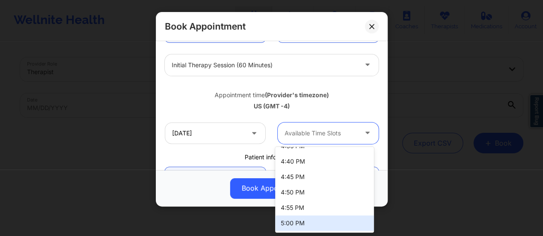
click at [323, 222] on div "5:00 PM" at bounding box center [324, 223] width 99 height 15
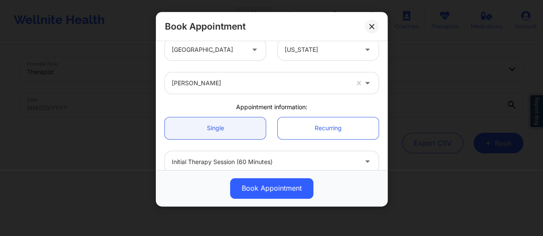
scroll to position [3, 0]
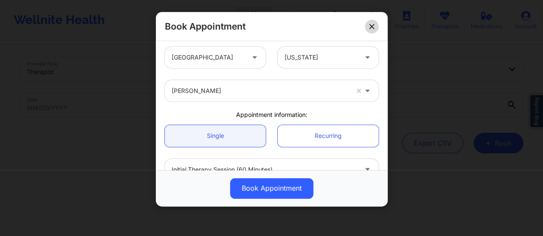
drag, startPoint x: 381, startPoint y: 25, endPoint x: 375, endPoint y: 25, distance: 5.6
click at [375, 25] on div "Book Appointment" at bounding box center [272, 26] width 232 height 29
click at [375, 25] on button at bounding box center [372, 27] width 14 height 14
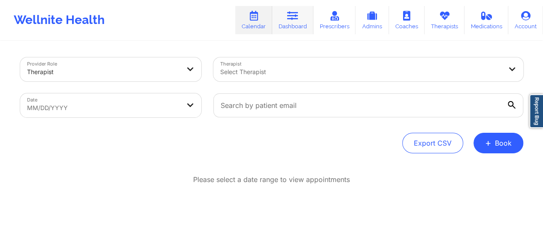
click at [285, 26] on link "Dashboard" at bounding box center [292, 20] width 41 height 28
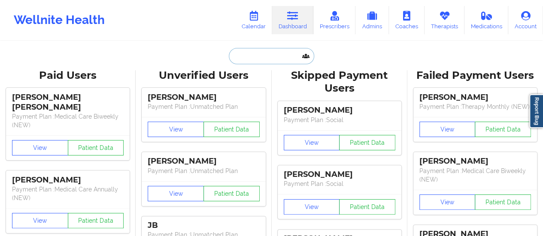
click at [279, 54] on input "text" at bounding box center [271, 56] width 85 height 16
paste input "[EMAIL_ADDRESS][DOMAIN_NAME]"
type input "[EMAIL_ADDRESS][DOMAIN_NAME]"
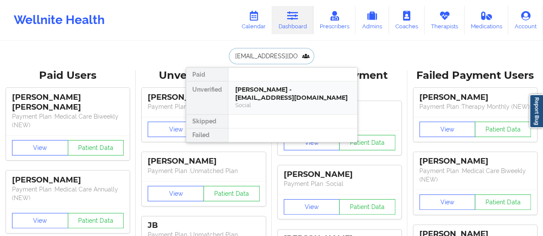
click at [279, 102] on div "Social" at bounding box center [292, 105] width 115 height 7
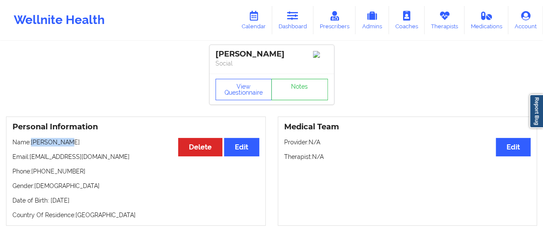
drag, startPoint x: 32, startPoint y: 142, endPoint x: 97, endPoint y: 146, distance: 65.8
click at [97, 146] on p "Name: [PERSON_NAME]" at bounding box center [135, 142] width 247 height 9
copy p "[PERSON_NAME]"
click at [254, 22] on link "Calendar" at bounding box center [253, 20] width 37 height 28
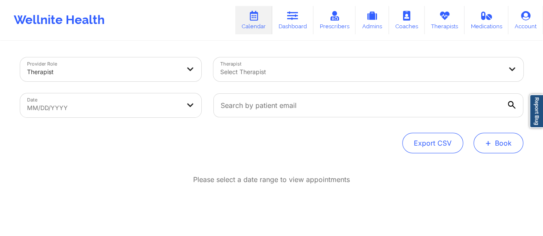
drag, startPoint x: 482, startPoint y: 133, endPoint x: 487, endPoint y: 142, distance: 10.6
click at [487, 142] on div "Export CSV + Book" at bounding box center [271, 143] width 503 height 21
click at [487, 142] on span "+" at bounding box center [488, 143] width 6 height 5
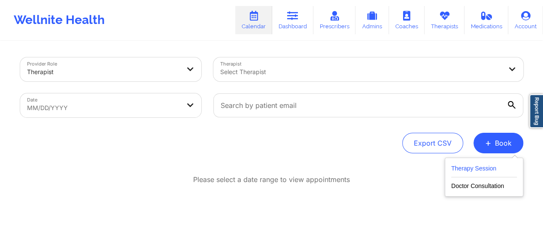
click at [463, 163] on button "Therapy Session" at bounding box center [484, 170] width 66 height 14
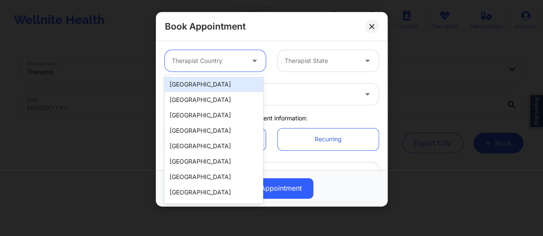
drag, startPoint x: 232, startPoint y: 67, endPoint x: 209, endPoint y: 100, distance: 40.5
click at [209, 100] on body "Wellnite Health Calendar Dashboard Prescribers Admins Coaches Therapists Medica…" at bounding box center [271, 118] width 543 height 236
click at [199, 87] on div "[GEOGRAPHIC_DATA]" at bounding box center [213, 84] width 99 height 15
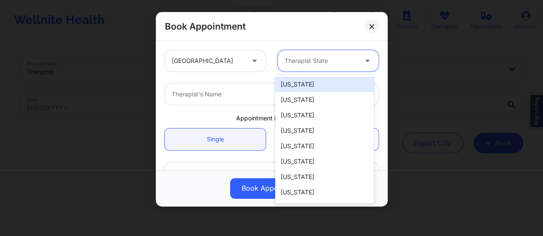
click at [308, 62] on div at bounding box center [321, 61] width 73 height 10
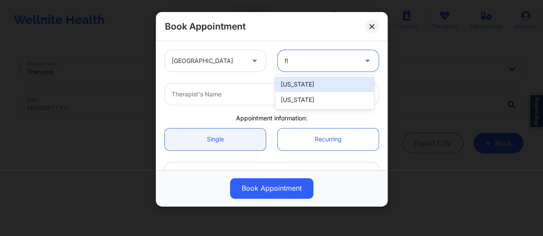
type input "flo"
click at [318, 85] on div "[US_STATE]" at bounding box center [324, 84] width 99 height 15
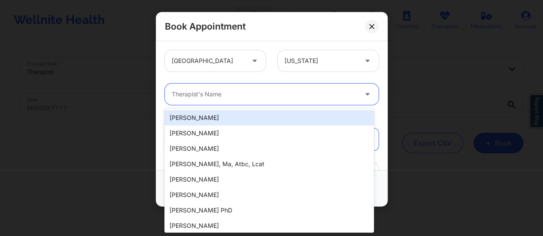
click at [273, 95] on div at bounding box center [264, 94] width 185 height 10
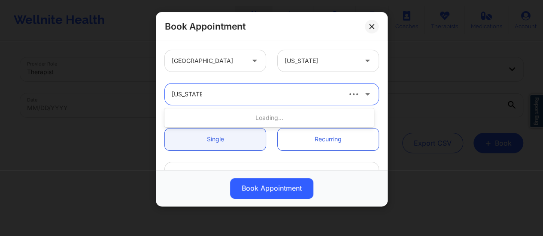
type input "[US_STATE][PERSON_NAME]"
click at [291, 115] on div "Loading..." at bounding box center [268, 117] width 209 height 15
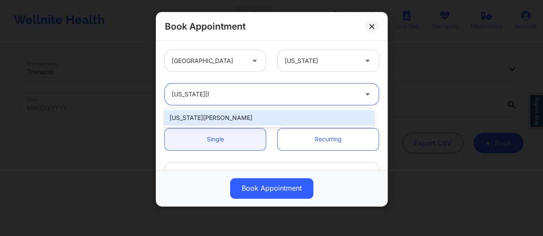
click at [269, 116] on div "[US_STATE][PERSON_NAME]" at bounding box center [268, 117] width 209 height 15
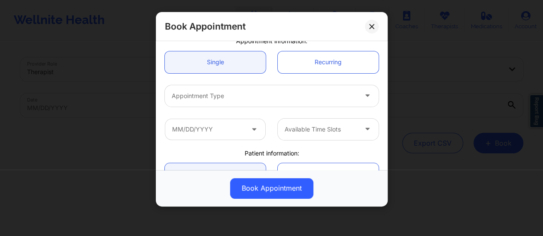
scroll to position [79, 0]
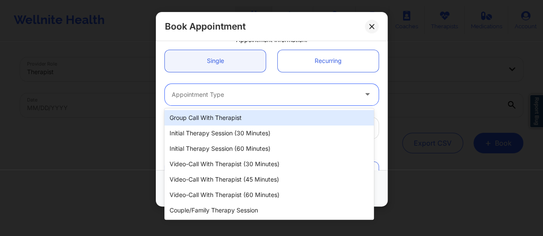
click at [250, 103] on div "Appointment Type" at bounding box center [261, 94] width 193 height 21
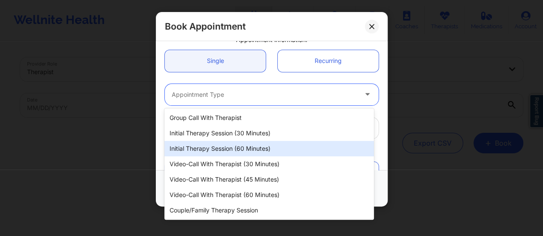
click at [261, 148] on div "Initial Therapy Session (60 minutes)" at bounding box center [268, 148] width 209 height 15
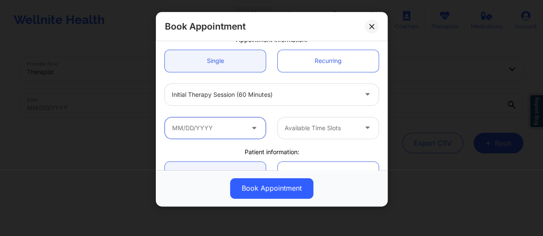
click at [225, 130] on input "text" at bounding box center [215, 128] width 101 height 21
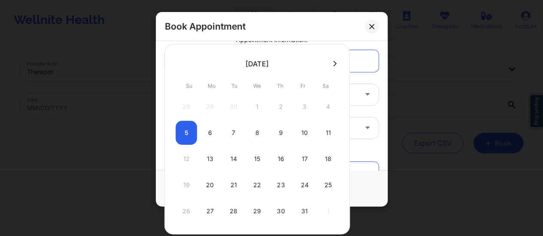
click at [208, 137] on div "6" at bounding box center [209, 133] width 21 height 24
type input "[DATE]"
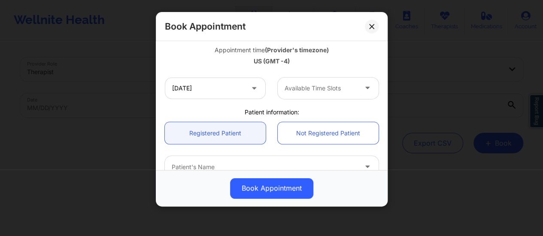
scroll to position [155, 0]
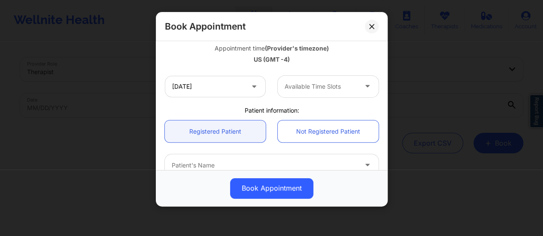
click at [306, 84] on div at bounding box center [321, 87] width 73 height 10
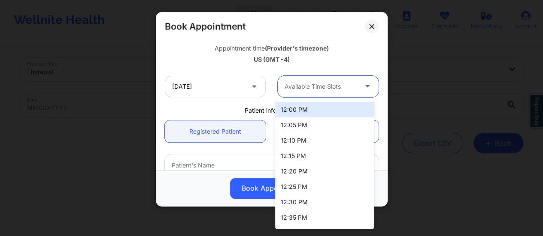
click at [314, 112] on div "12:00 PM" at bounding box center [324, 109] width 99 height 15
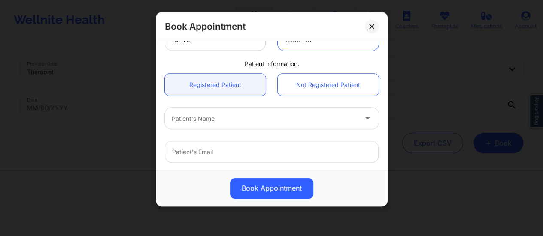
scroll to position [203, 0]
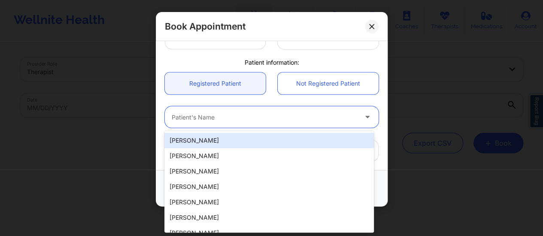
click at [246, 114] on div at bounding box center [264, 117] width 185 height 10
paste input "[PERSON_NAME]"
type input "[PERSON_NAME]"
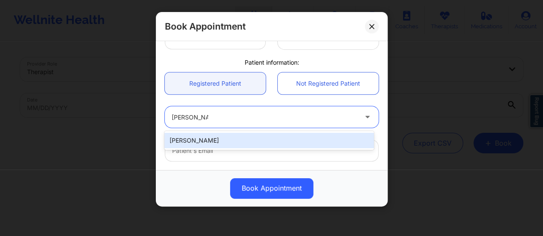
click at [227, 139] on div "[PERSON_NAME]" at bounding box center [268, 140] width 209 height 15
type input "[EMAIL_ADDRESS][DOMAIN_NAME]"
type input "[PHONE_NUMBER]"
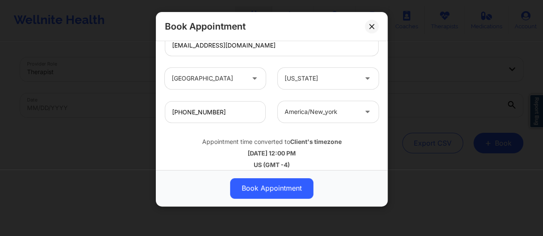
scroll to position [311, 0]
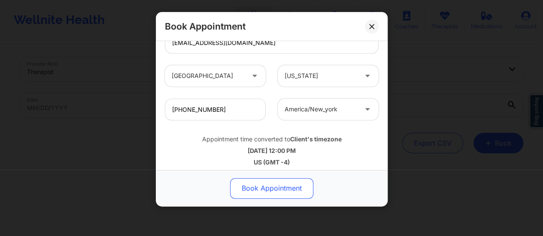
click at [297, 182] on button "Book Appointment" at bounding box center [271, 189] width 83 height 21
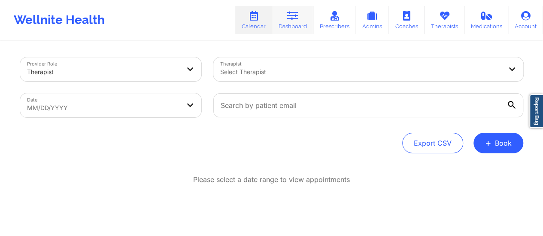
click at [309, 23] on link "Dashboard" at bounding box center [292, 20] width 41 height 28
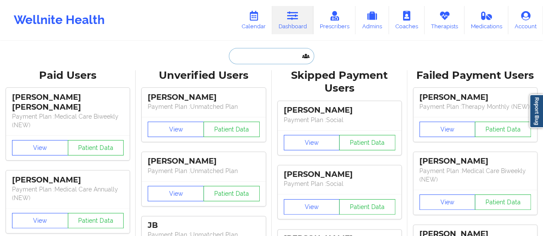
click at [273, 57] on input "text" at bounding box center [271, 56] width 85 height 16
paste input "[EMAIL_ADDRESS][DOMAIN_NAME]"
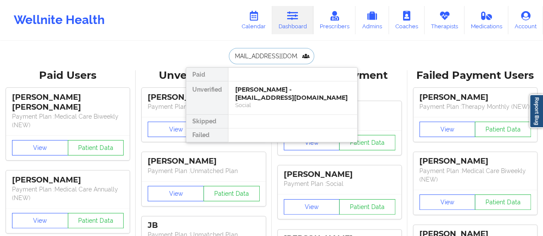
type input "[EMAIL_ADDRESS][DOMAIN_NAME]"
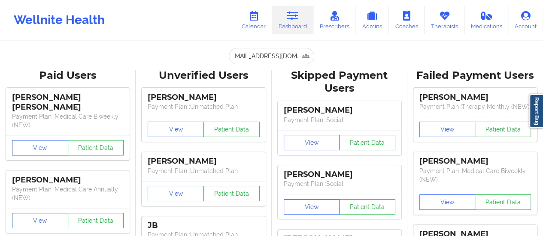
scroll to position [0, 0]
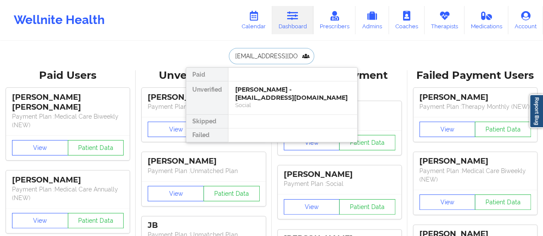
click at [266, 61] on input "[EMAIL_ADDRESS][DOMAIN_NAME]" at bounding box center [271, 56] width 85 height 16
click at [275, 95] on div "[PERSON_NAME] - [EMAIL_ADDRESS][DOMAIN_NAME]" at bounding box center [292, 94] width 115 height 16
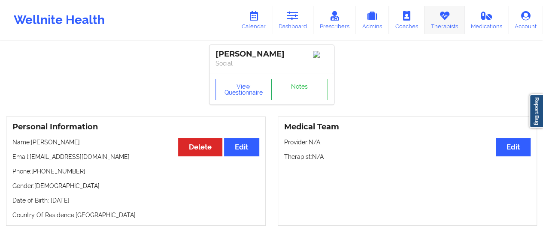
click at [445, 27] on link "Therapists" at bounding box center [444, 20] width 40 height 28
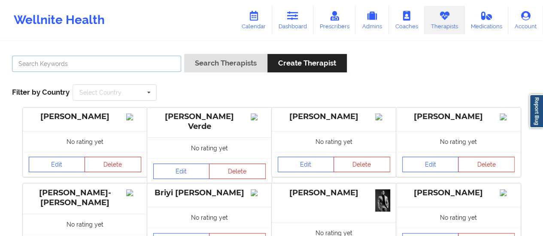
click at [166, 65] on input "text" at bounding box center [96, 64] width 169 height 16
type input "[PERSON_NAME]"
click at [184, 54] on button "Search Therapists" at bounding box center [225, 63] width 83 height 18
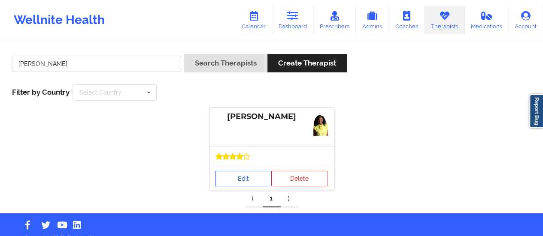
click at [233, 177] on link "Edit" at bounding box center [243, 178] width 57 height 15
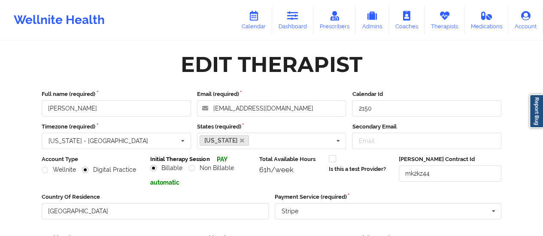
scroll to position [154, 0]
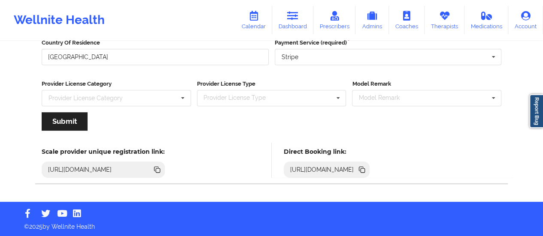
click at [363, 167] on icon at bounding box center [361, 169] width 4 height 4
click at [258, 22] on link "Calendar" at bounding box center [253, 20] width 37 height 28
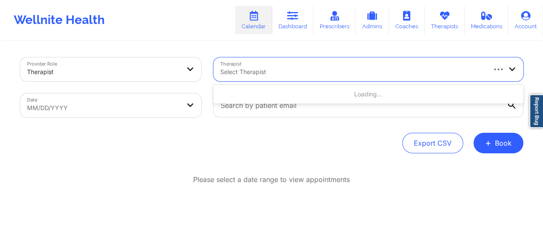
click at [274, 74] on div at bounding box center [352, 72] width 264 height 10
type input "isatta"
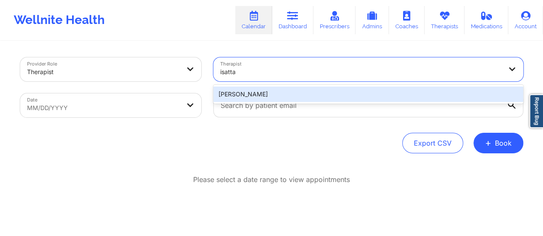
click at [263, 92] on div "[PERSON_NAME]" at bounding box center [368, 94] width 310 height 15
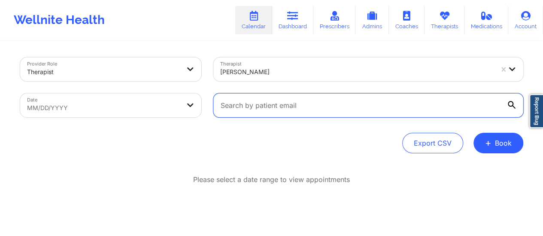
click at [271, 110] on input "text" at bounding box center [368, 106] width 310 height 24
paste input "[EMAIL_ADDRESS][DOMAIN_NAME]"
type input "[EMAIL_ADDRESS][DOMAIN_NAME]"
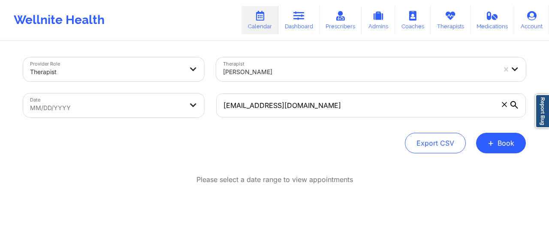
click at [168, 112] on body "Wellnite Health Calendar Dashboard Prescribers Admins Coaches Therapists Medica…" at bounding box center [274, 118] width 549 height 236
select select "2025-8"
select select "2025-9"
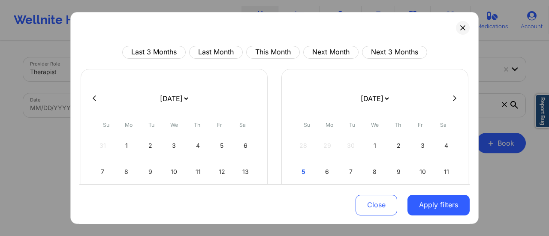
click at [190, 100] on select "[DATE] [DATE] [DATE] [DATE] [DATE] [DATE] [DATE] [DATE] [DATE] [DATE] [DATE] [D…" at bounding box center [173, 99] width 31 height 24
select select "2025-9"
select select "2025-10"
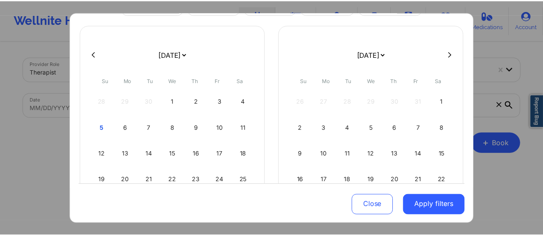
scroll to position [60, 0]
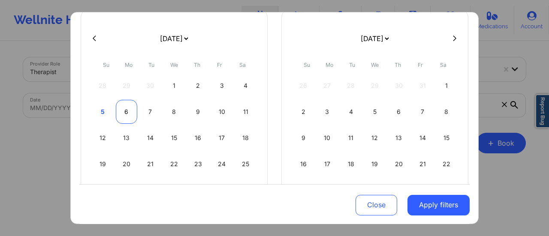
click at [120, 111] on div "6" at bounding box center [127, 112] width 22 height 24
select select "2025-9"
select select "2025-10"
select select "2025-9"
select select "2025-10"
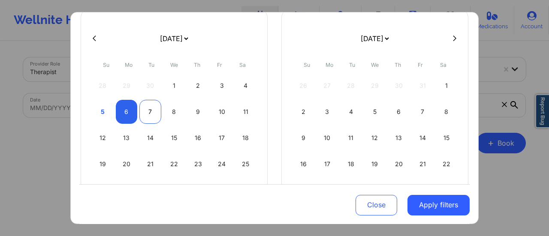
click at [147, 111] on div "7" at bounding box center [150, 112] width 22 height 24
select select "2025-9"
select select "2025-10"
click at [156, 106] on div "7" at bounding box center [150, 112] width 22 height 24
select select "2025-9"
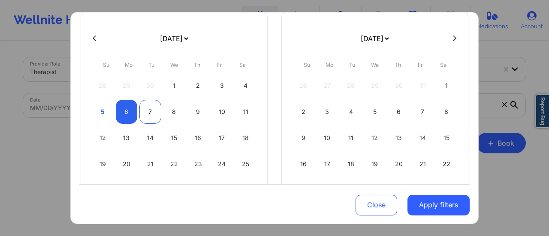
select select "2025-10"
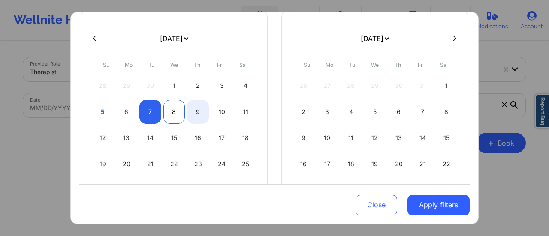
select select "2025-9"
select select "2025-10"
select select "2025-9"
select select "2025-10"
select select "2025-9"
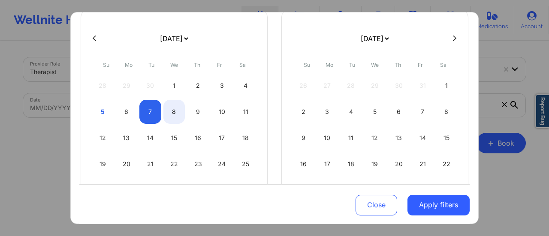
select select "2025-10"
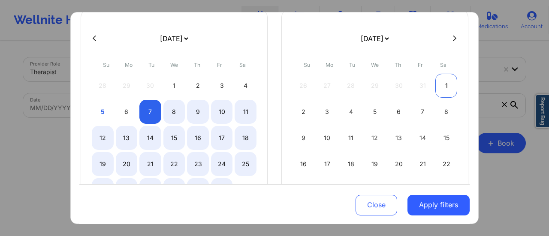
select select "2025-9"
select select "2025-10"
click at [447, 85] on div "1" at bounding box center [447, 86] width 22 height 24
select select "2025-9"
select select "2025-10"
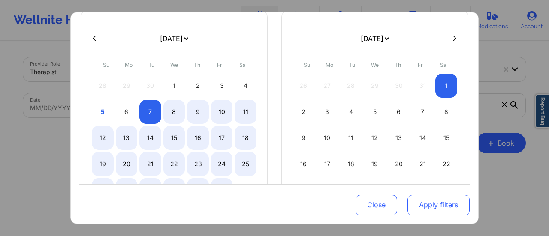
click at [437, 209] on button "Apply filters" at bounding box center [439, 205] width 62 height 21
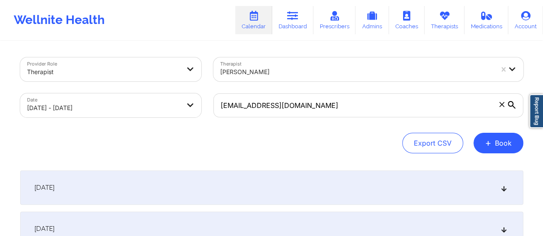
click at [257, 189] on div "[DATE]" at bounding box center [271, 188] width 503 height 34
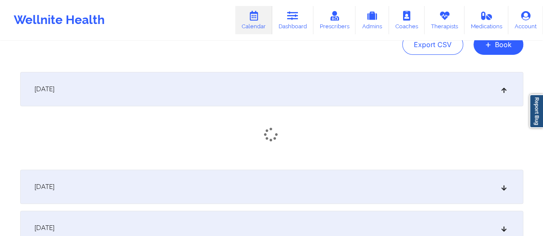
scroll to position [100, 0]
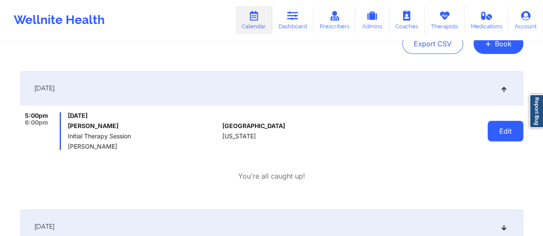
click at [507, 127] on button "Edit" at bounding box center [505, 131] width 36 height 21
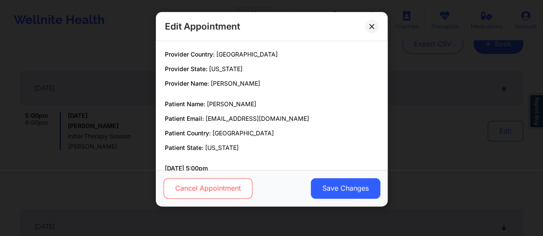
click at [231, 185] on button "Cancel Appointment" at bounding box center [207, 189] width 89 height 21
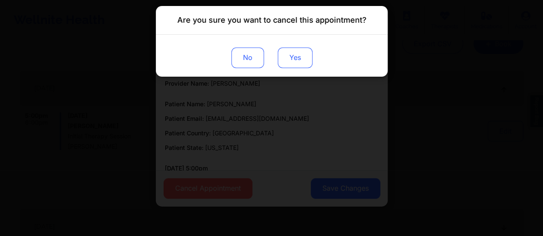
click at [303, 61] on button "Yes" at bounding box center [294, 58] width 35 height 21
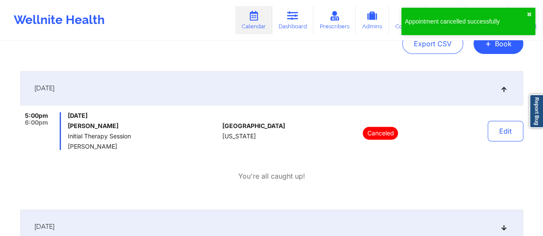
scroll to position [0, 0]
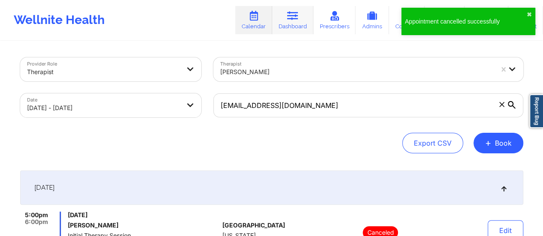
click at [297, 29] on link "Dashboard" at bounding box center [292, 20] width 41 height 28
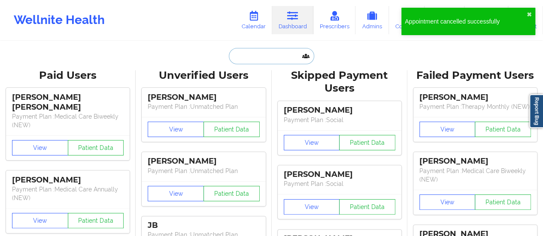
click at [280, 62] on input "text" at bounding box center [271, 56] width 85 height 16
paste input "[EMAIL_ADDRESS][DOMAIN_NAME]"
type input "[EMAIL_ADDRESS][DOMAIN_NAME]"
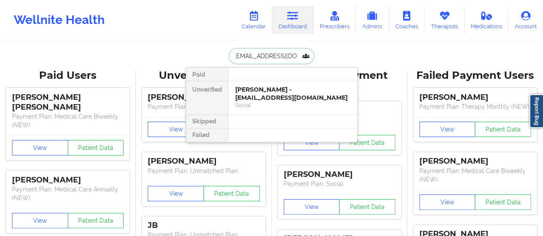
click at [260, 95] on div "[PERSON_NAME] - [EMAIL_ADDRESS][DOMAIN_NAME]" at bounding box center [292, 94] width 115 height 16
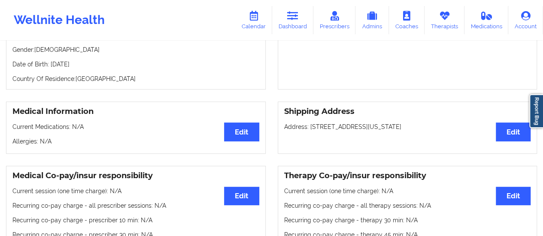
scroll to position [75, 0]
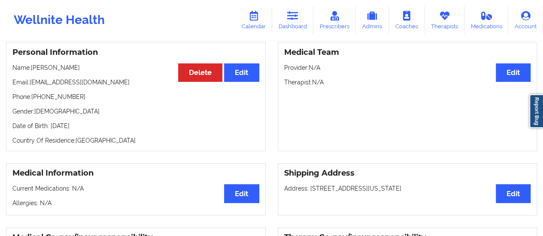
drag, startPoint x: 76, startPoint y: 70, endPoint x: 33, endPoint y: 72, distance: 43.8
click at [33, 72] on p "Name: [PERSON_NAME]" at bounding box center [135, 68] width 247 height 9
copy p "[PERSON_NAME]"
click at [250, 17] on icon at bounding box center [253, 15] width 11 height 9
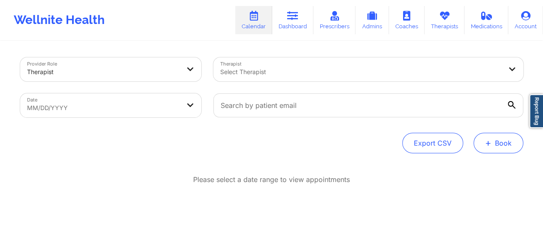
click at [484, 139] on button "+ Book" at bounding box center [498, 143] width 50 height 21
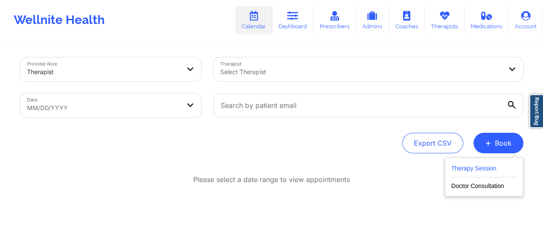
click at [479, 169] on button "Therapy Session" at bounding box center [484, 170] width 66 height 14
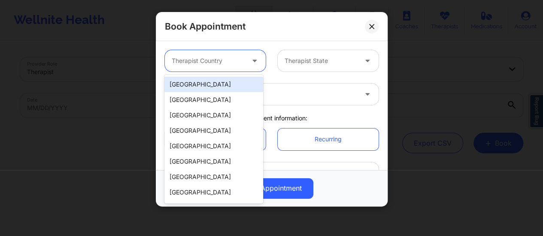
click at [253, 55] on div at bounding box center [255, 60] width 21 height 21
click at [204, 91] on div "[GEOGRAPHIC_DATA]" at bounding box center [213, 84] width 99 height 15
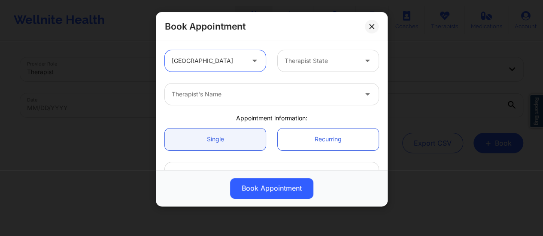
click at [365, 58] on icon at bounding box center [367, 59] width 9 height 7
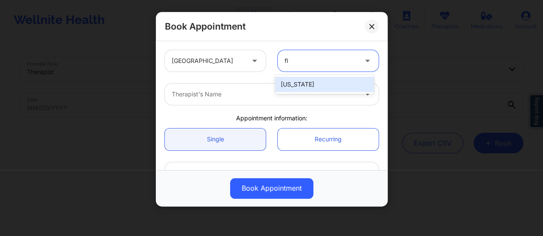
type input "flo"
click at [350, 84] on div "[US_STATE]" at bounding box center [324, 84] width 99 height 15
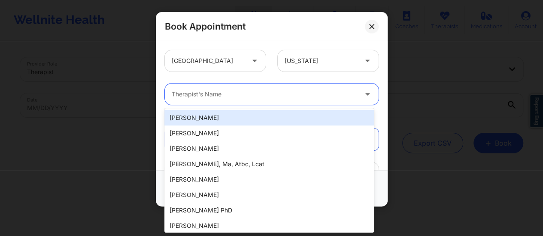
click at [282, 93] on div at bounding box center [264, 94] width 185 height 10
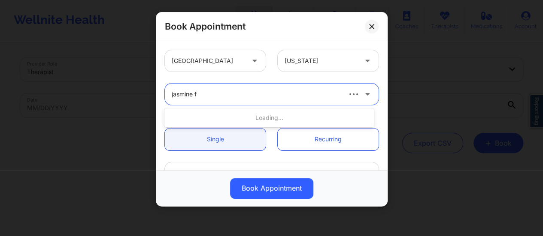
type input "jasmine fe"
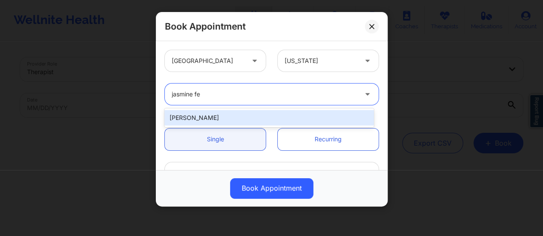
click at [273, 119] on div "[PERSON_NAME]" at bounding box center [268, 117] width 209 height 15
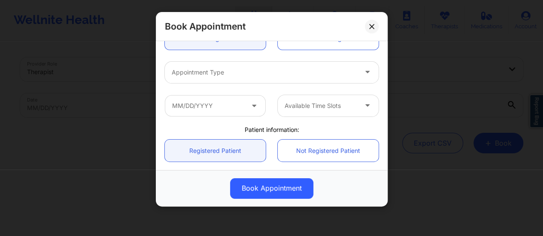
scroll to position [101, 0]
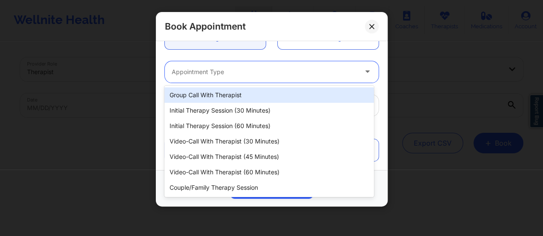
click at [249, 68] on div at bounding box center [264, 72] width 185 height 10
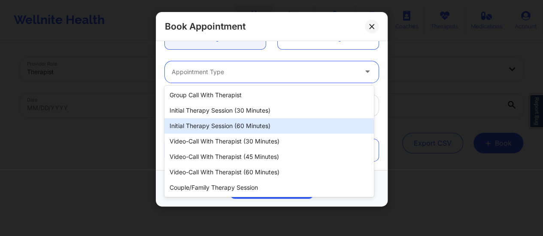
click at [242, 130] on div "Initial Therapy Session (60 minutes)" at bounding box center [268, 125] width 209 height 15
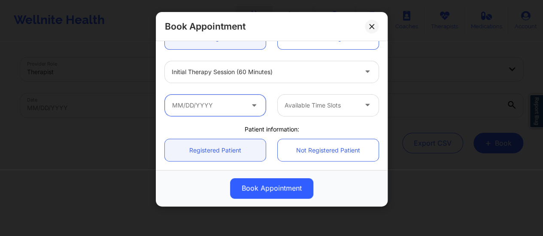
click at [225, 106] on input "text" at bounding box center [215, 105] width 101 height 21
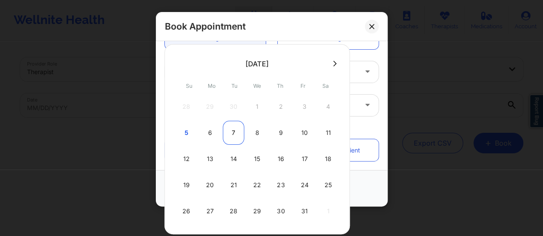
click at [232, 134] on div "7" at bounding box center [233, 133] width 21 height 24
type input "[DATE]"
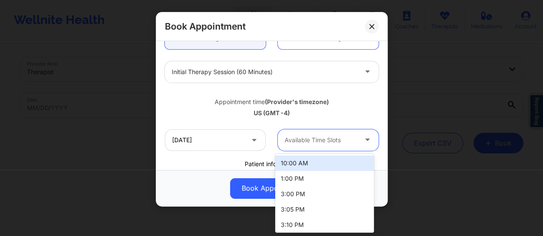
click at [339, 140] on div at bounding box center [321, 140] width 73 height 10
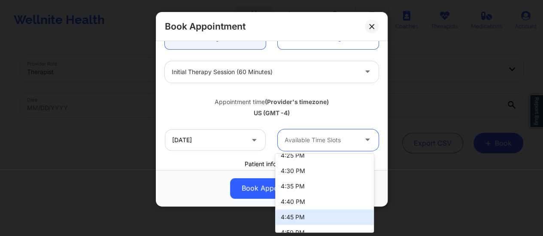
scroll to position [287, 0]
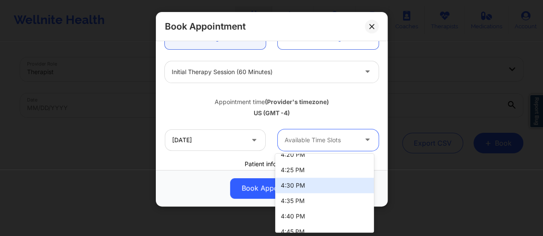
click at [302, 188] on div "4:30 PM" at bounding box center [324, 185] width 99 height 15
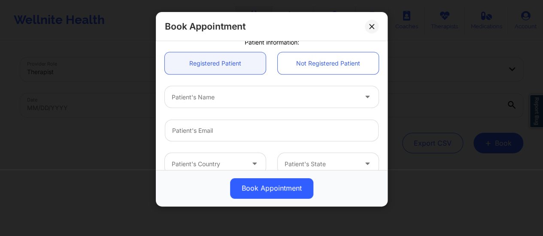
scroll to position [225, 0]
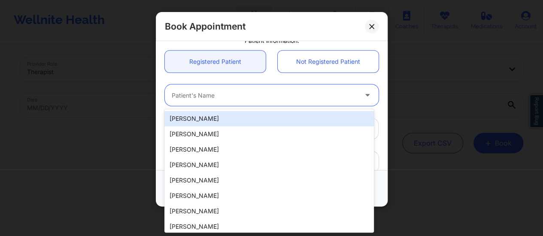
click at [240, 103] on div "Patient's Name" at bounding box center [261, 95] width 193 height 21
paste input "[PERSON_NAME]"
type input "[PERSON_NAME]"
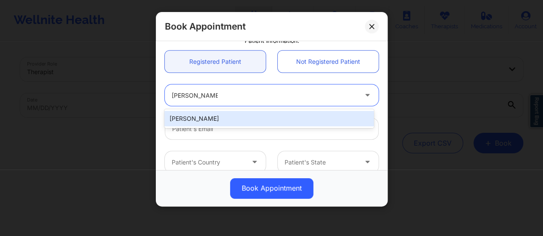
click at [218, 125] on div "[PERSON_NAME]" at bounding box center [268, 118] width 209 height 15
type input "[EMAIL_ADDRESS][DOMAIN_NAME]"
type input "[PHONE_NUMBER]"
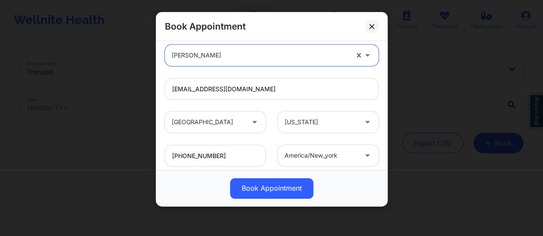
scroll to position [316, 0]
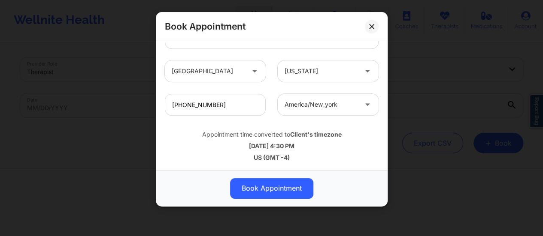
click at [269, 201] on div "Book Appointment" at bounding box center [272, 188] width 232 height 36
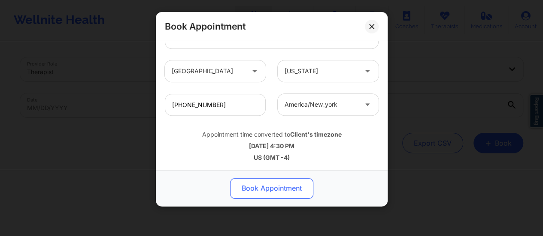
click at [269, 194] on button "Book Appointment" at bounding box center [271, 189] width 83 height 21
